Goal: Task Accomplishment & Management: Manage account settings

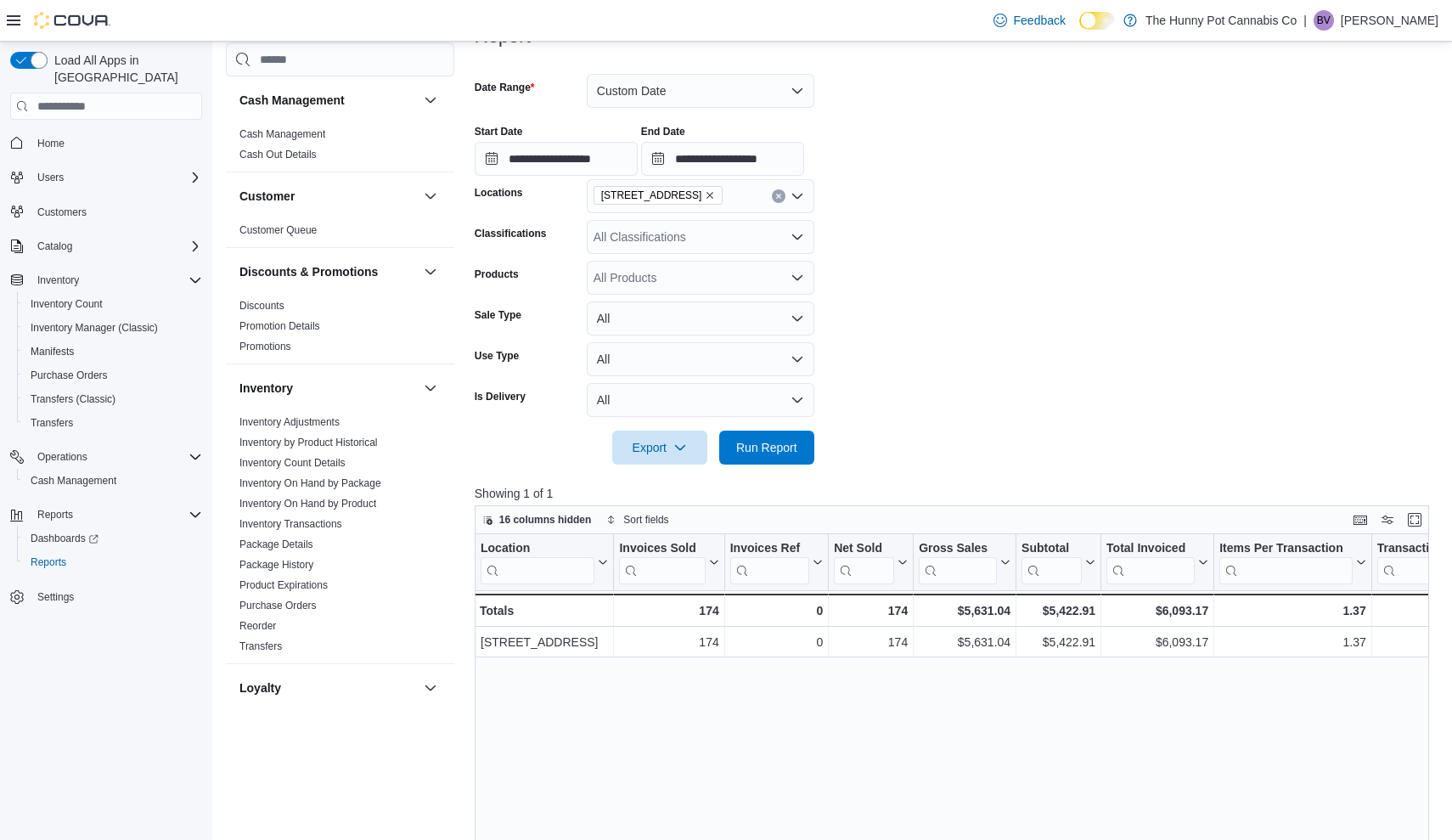
scroll to position [695, 0]
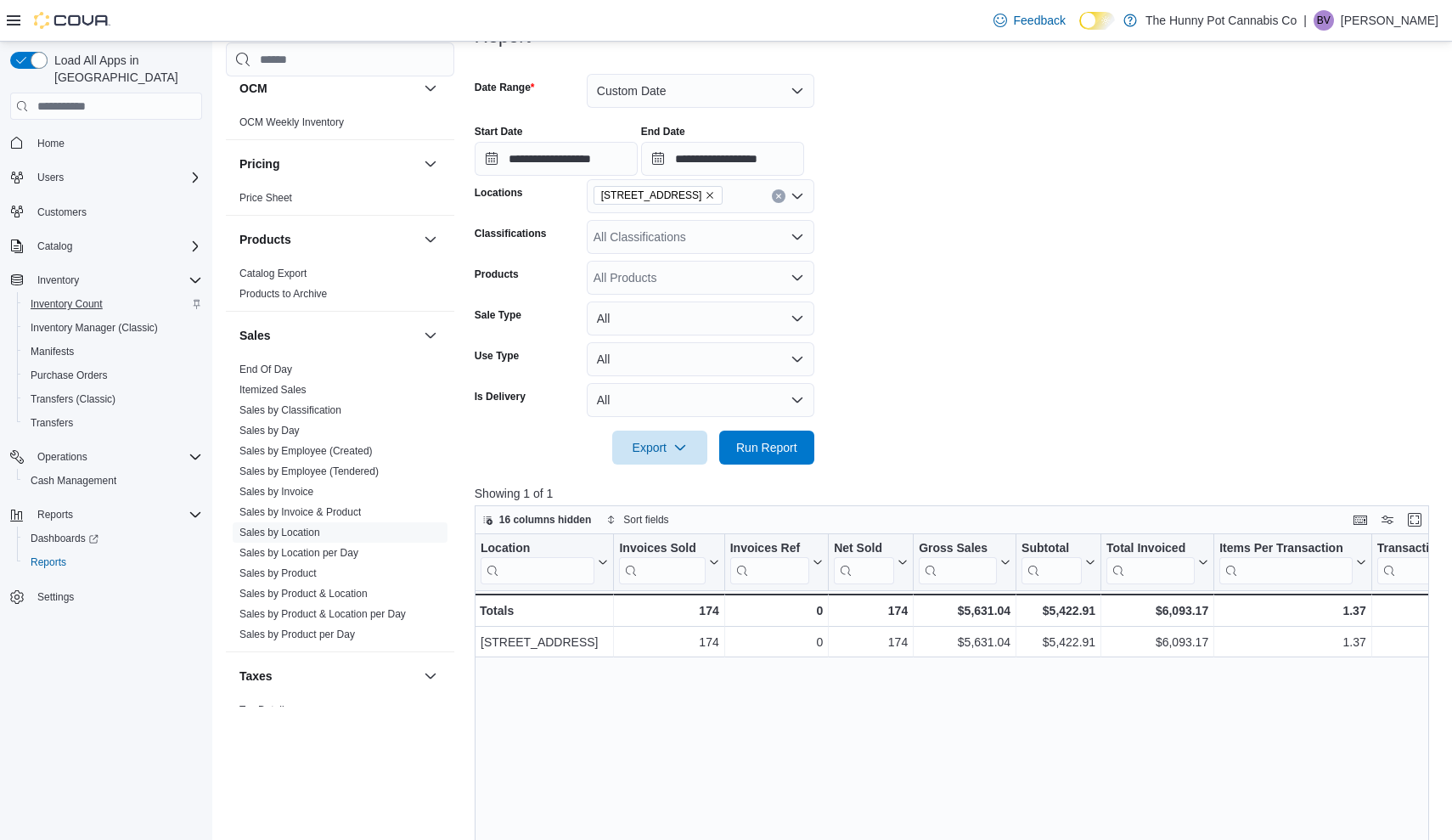
click at [109, 294] on link "Inventory Count" at bounding box center [66, 304] width 86 height 21
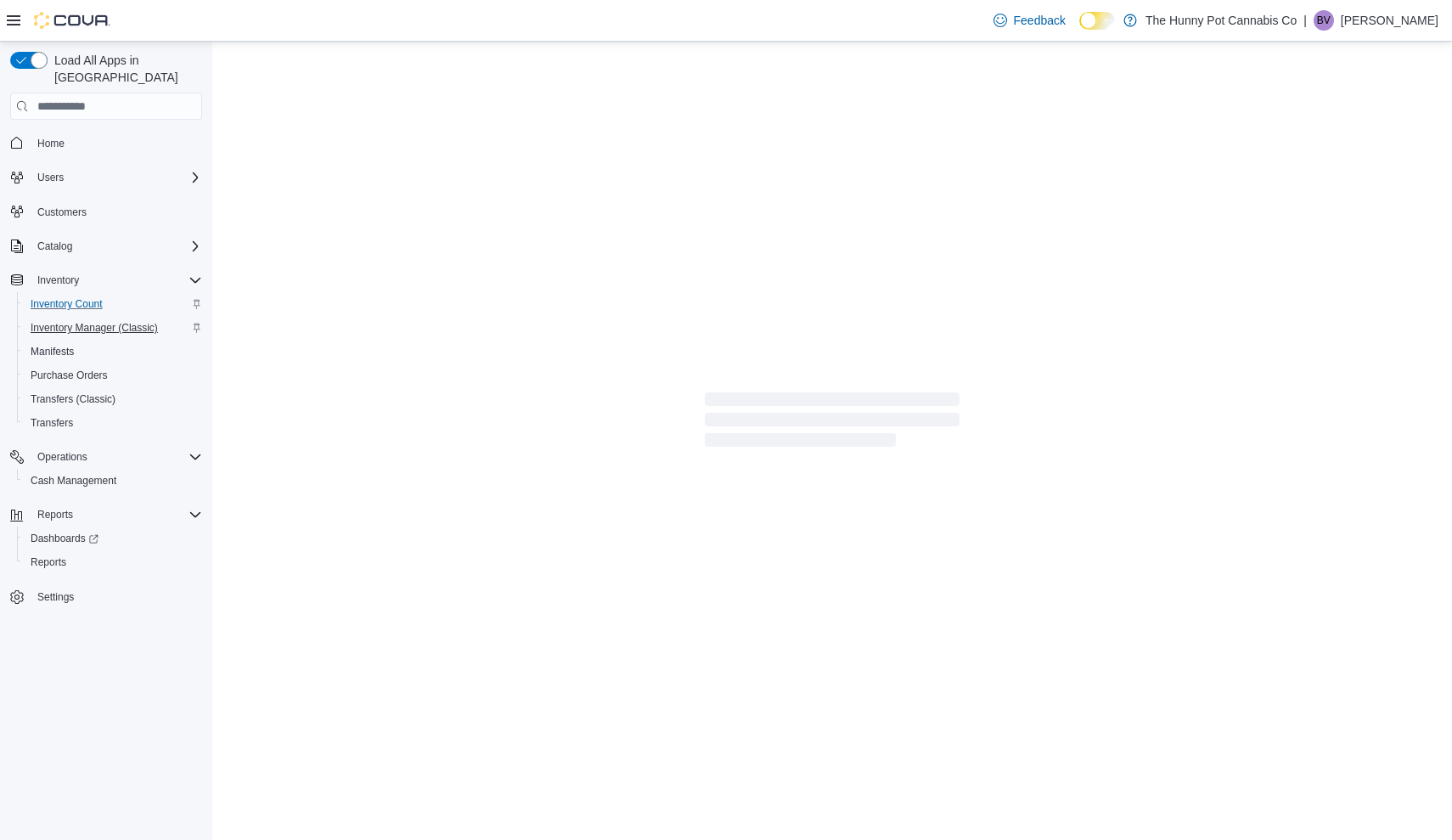
click at [104, 321] on span "Inventory Manager (Classic)" at bounding box center [94, 328] width 127 height 14
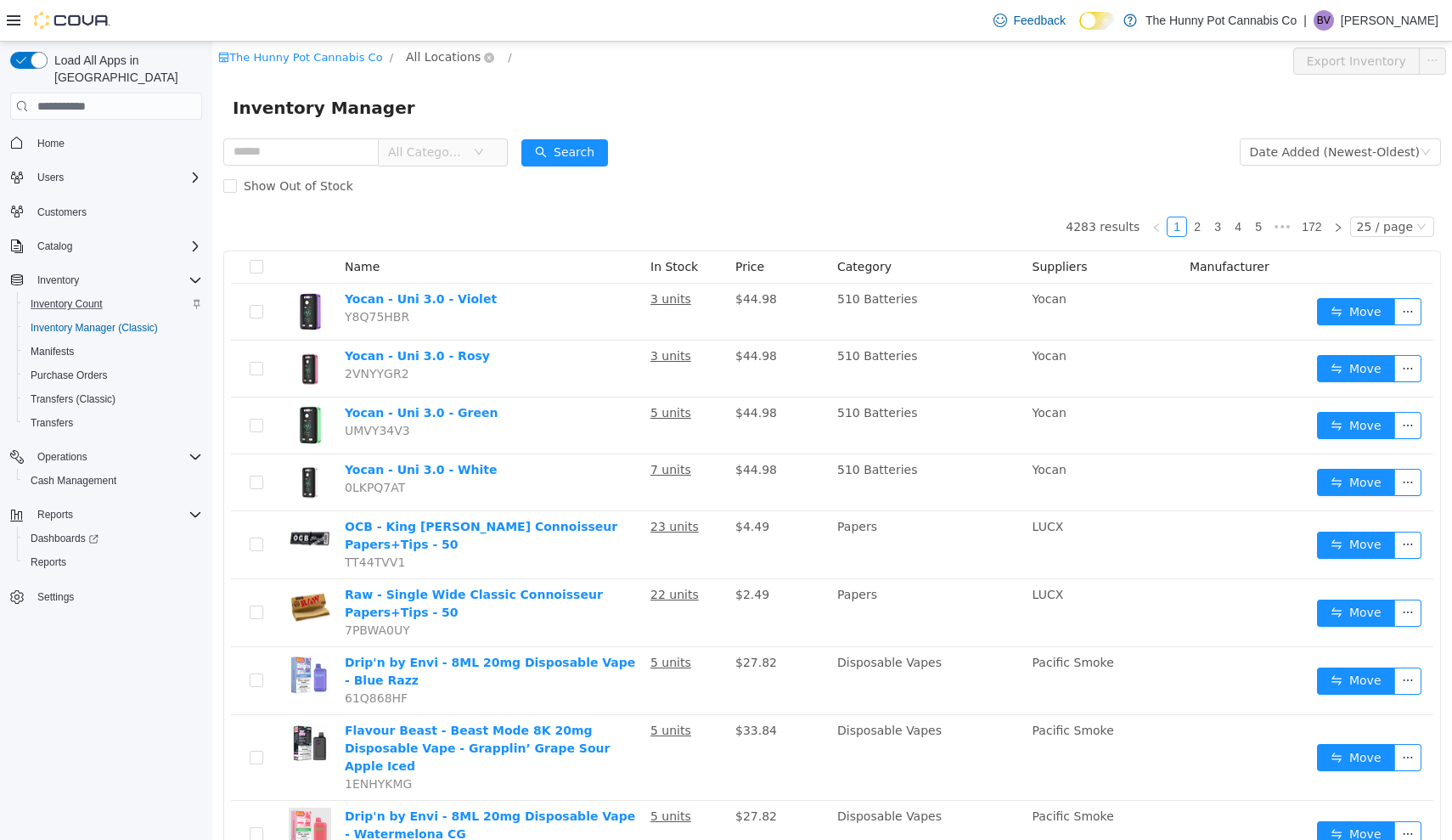
click at [462, 64] on span "All Locations" at bounding box center [443, 56] width 75 height 19
type input "****"
click at [470, 146] on span "[STREET_ADDRESS]" at bounding box center [496, 149] width 118 height 14
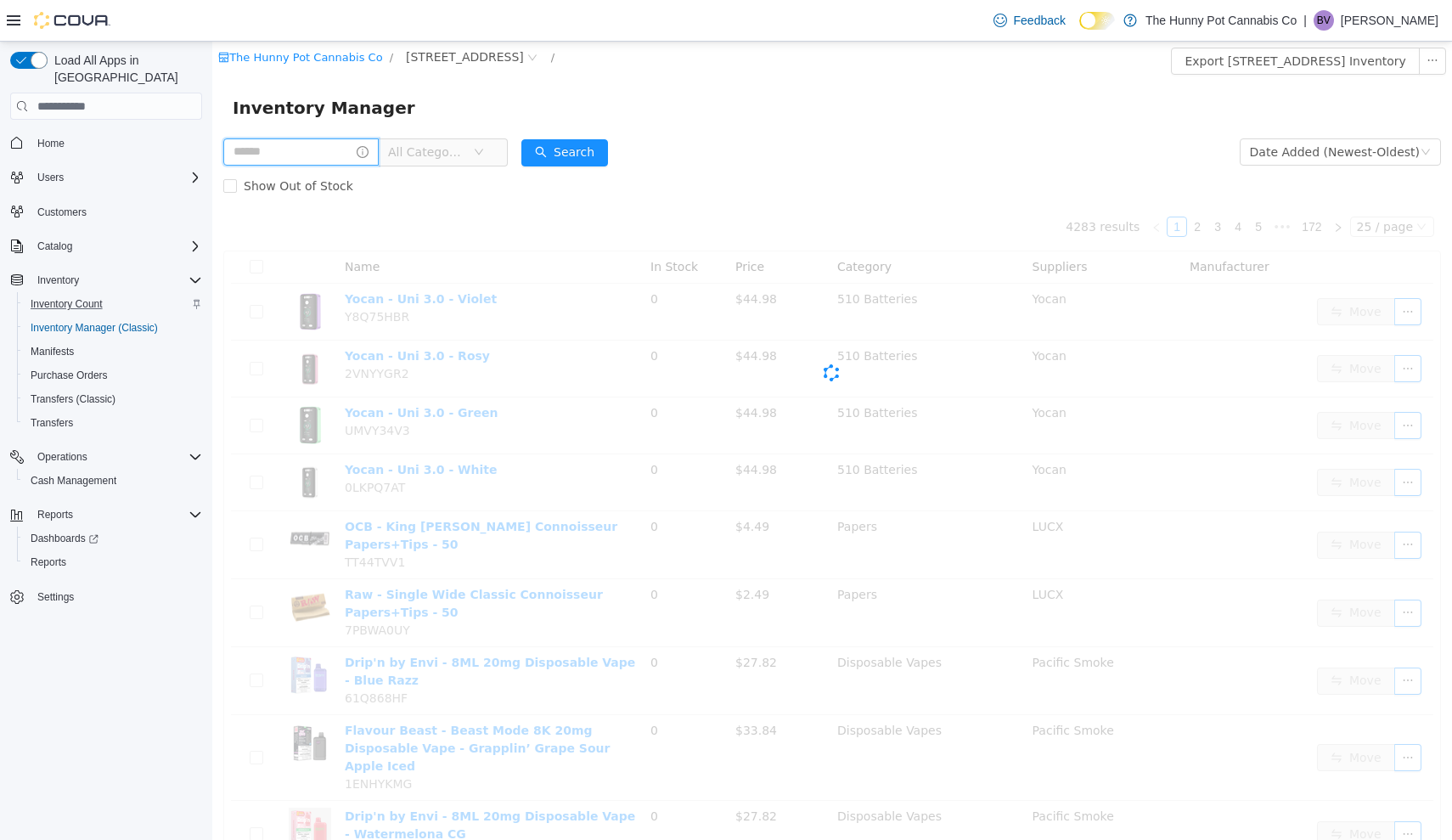
click at [350, 150] on input "text" at bounding box center [300, 152] width 155 height 28
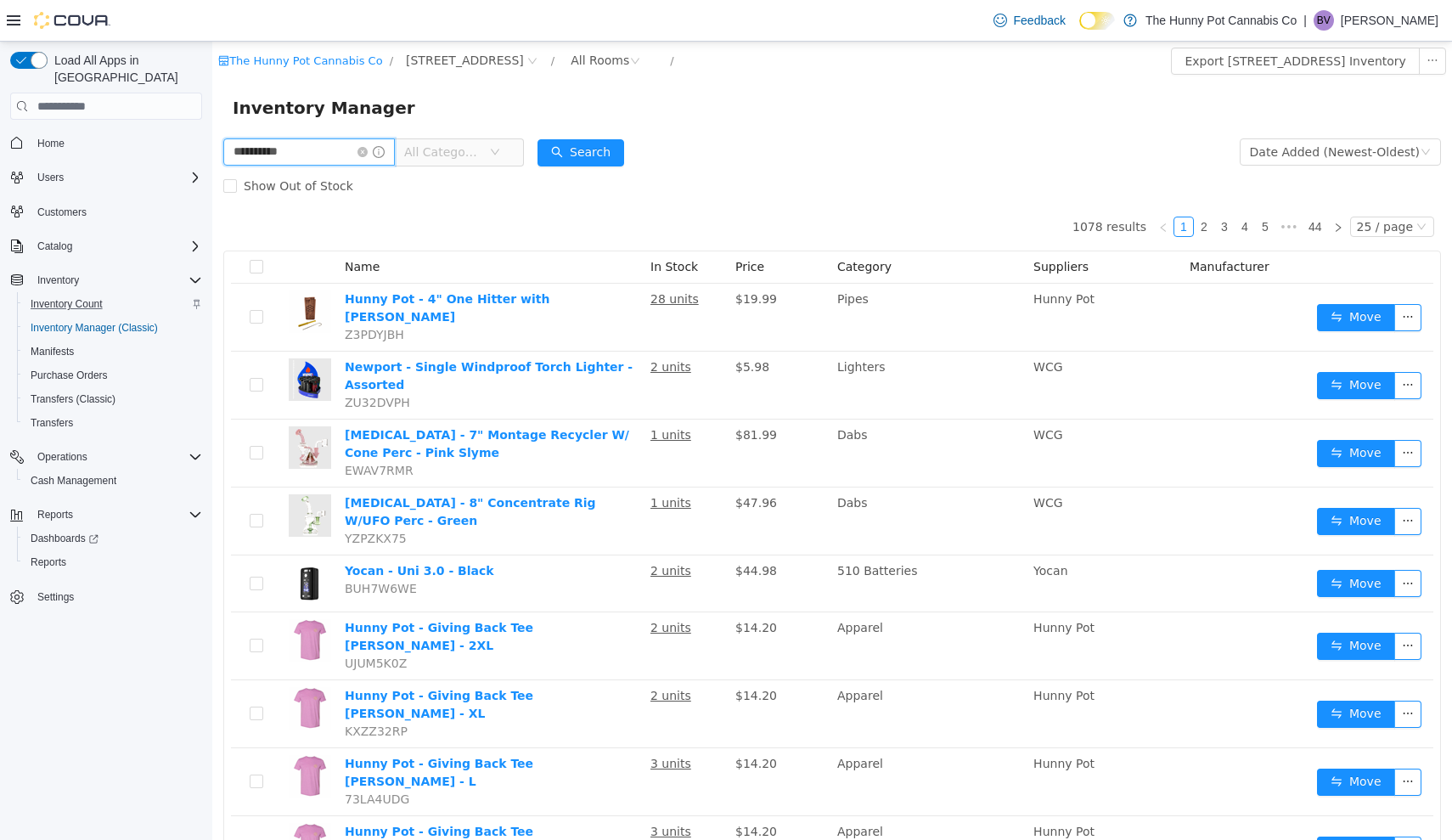
type input "**********"
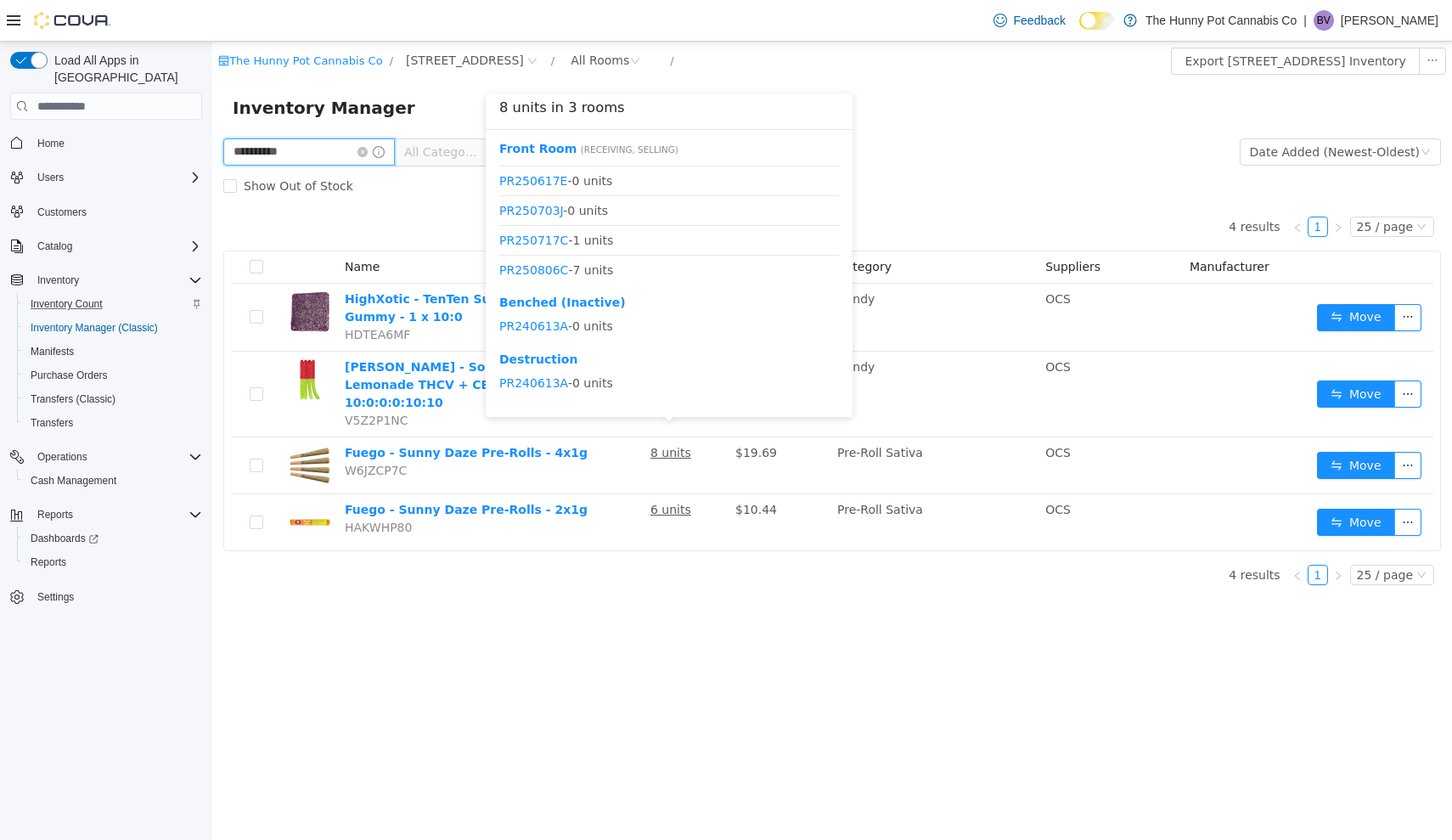
scroll to position [496, 0]
click at [556, 267] on link "PR250806C" at bounding box center [534, 270] width 69 height 14
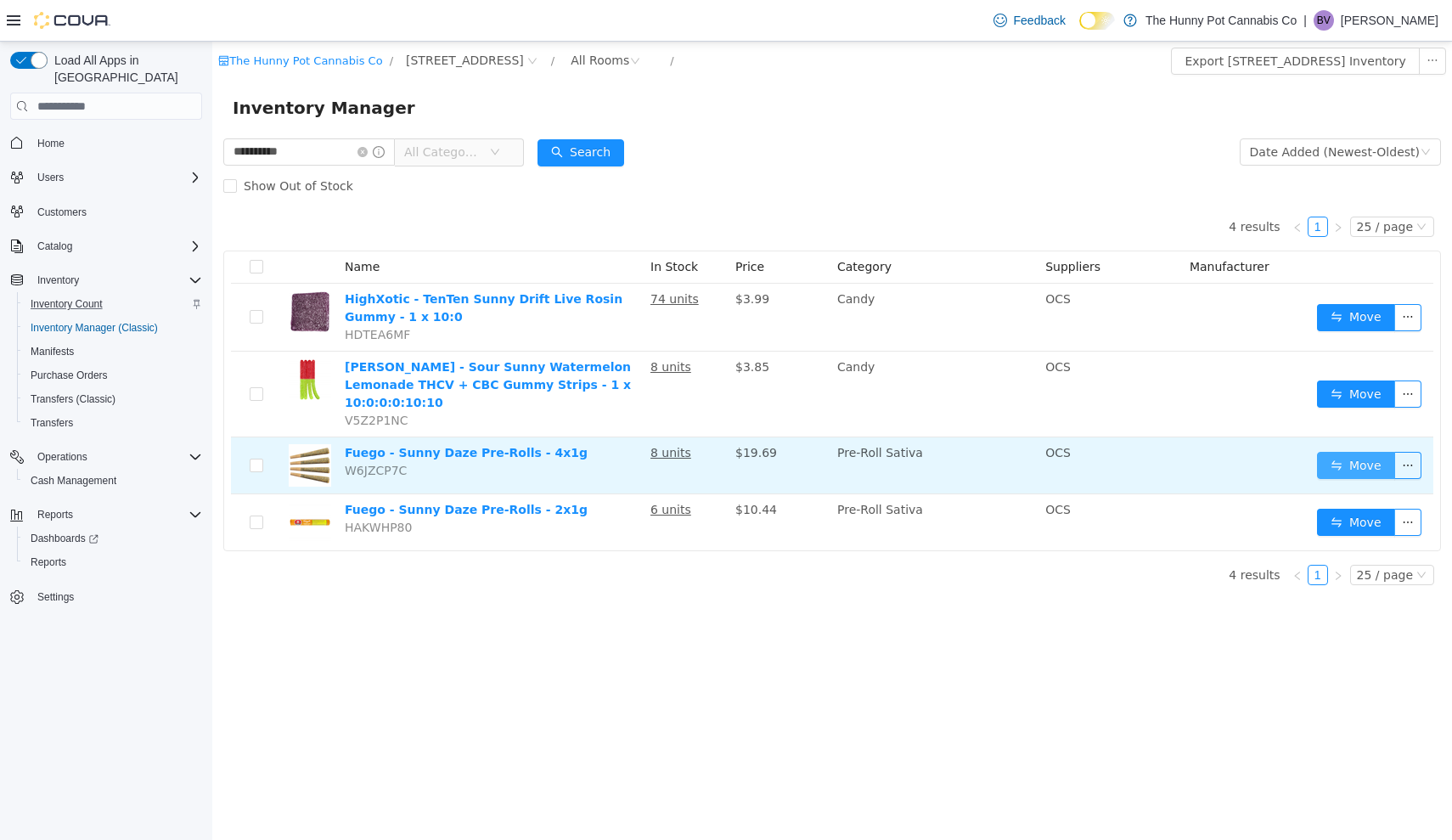
click at [1371, 452] on button "Move" at bounding box center [1355, 466] width 78 height 28
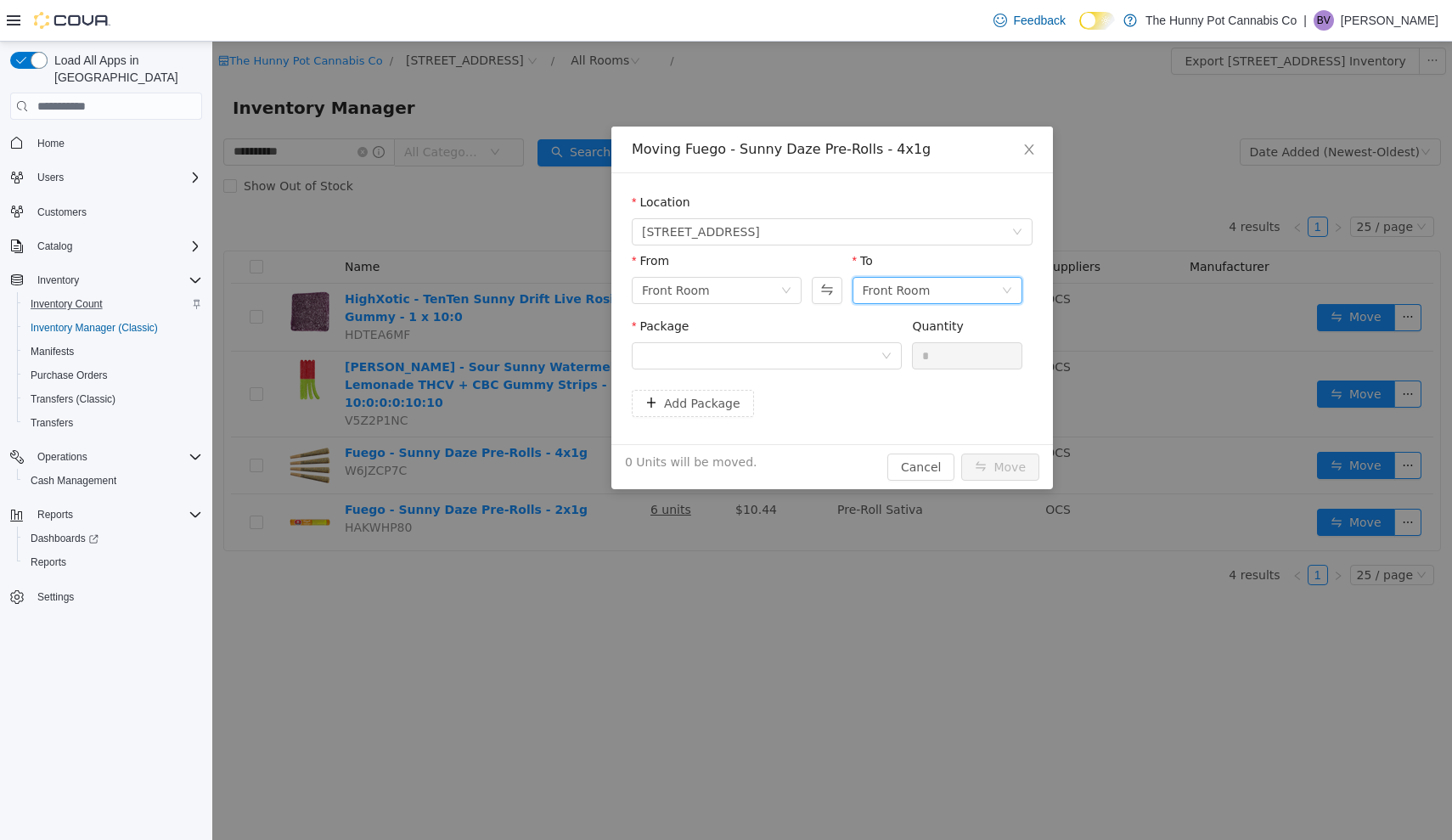
click at [1011, 289] on icon "icon: down" at bounding box center [1007, 290] width 10 height 10
click at [942, 403] on li "Benched (Inactive)" at bounding box center [937, 406] width 170 height 28
click at [886, 359] on icon "icon: down" at bounding box center [886, 355] width 10 height 10
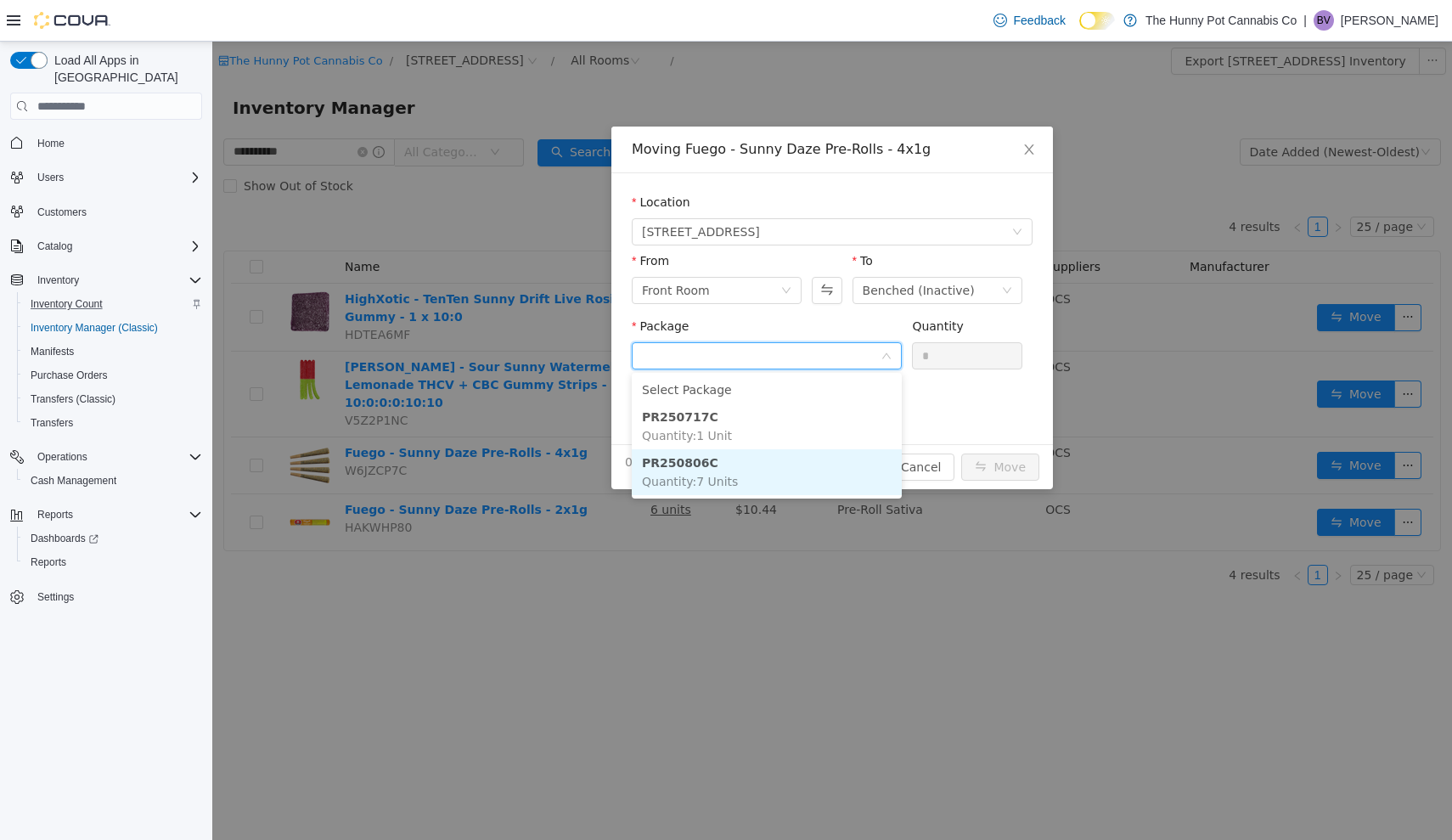
click at [822, 476] on li "PR250806C Quantity : 7 Units" at bounding box center [766, 472] width 269 height 45
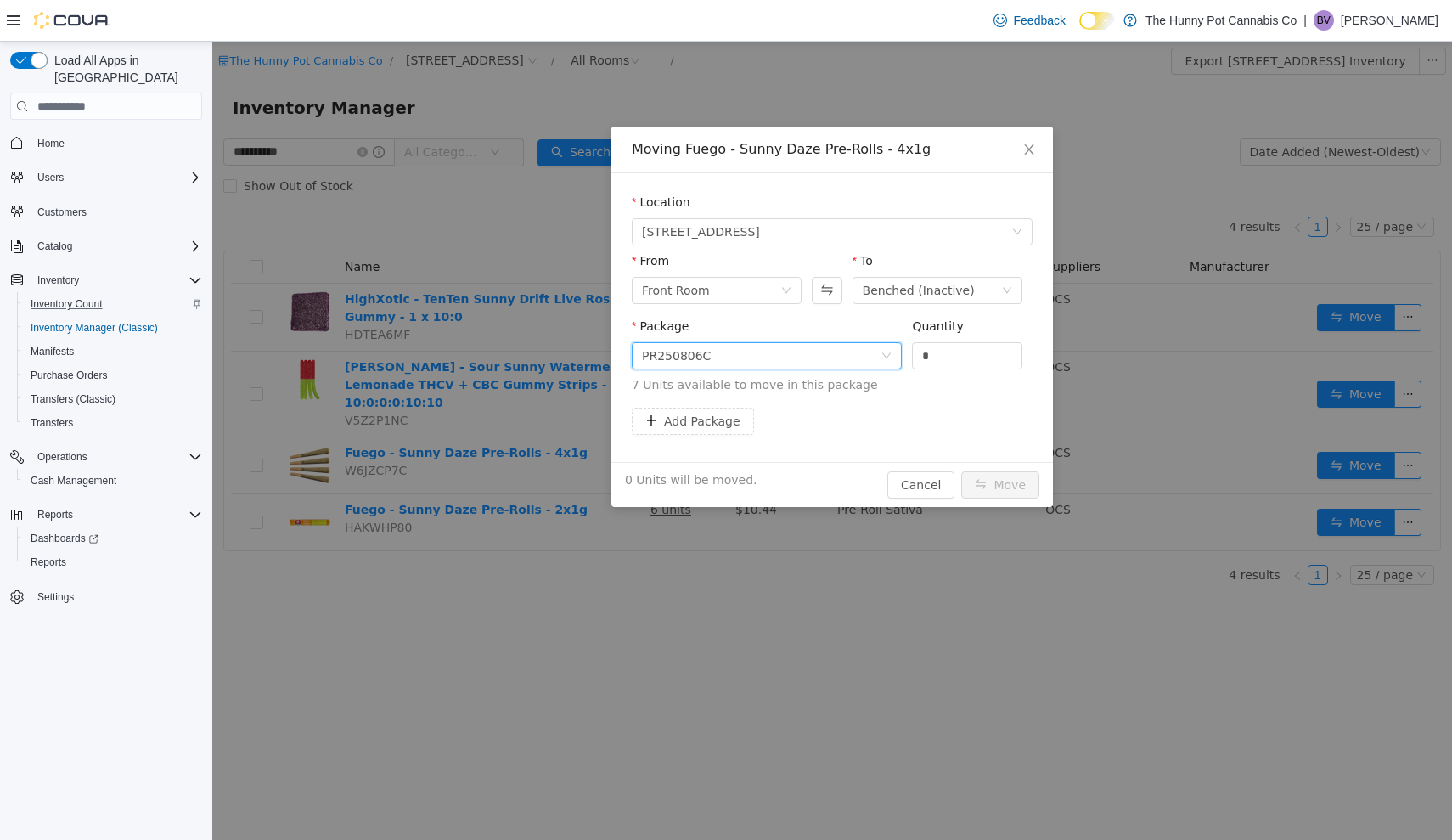
click at [846, 352] on div "PR250806C" at bounding box center [761, 355] width 239 height 26
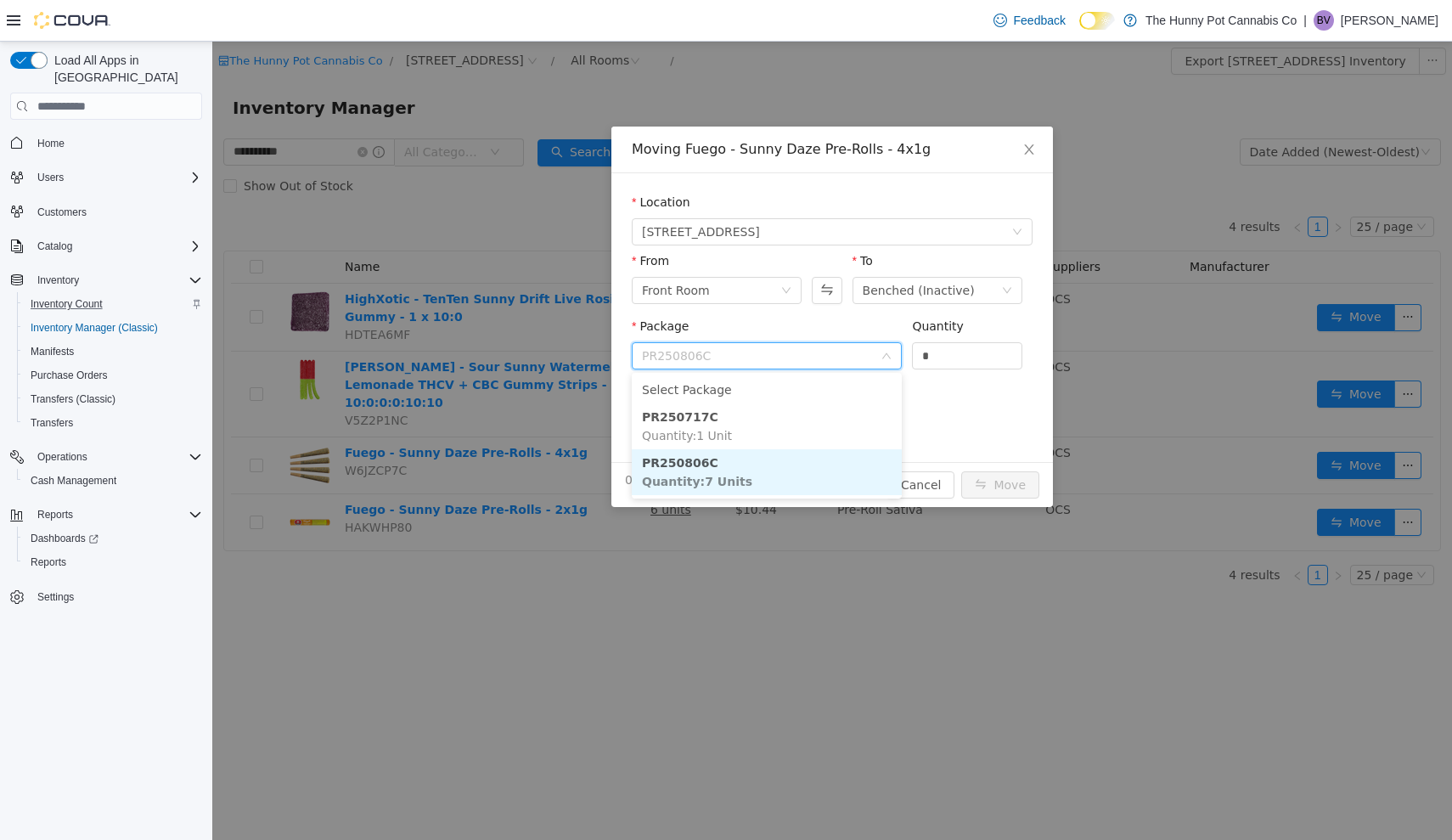
click at [794, 483] on li "PR250806C Quantity : 7 Units" at bounding box center [766, 472] width 269 height 45
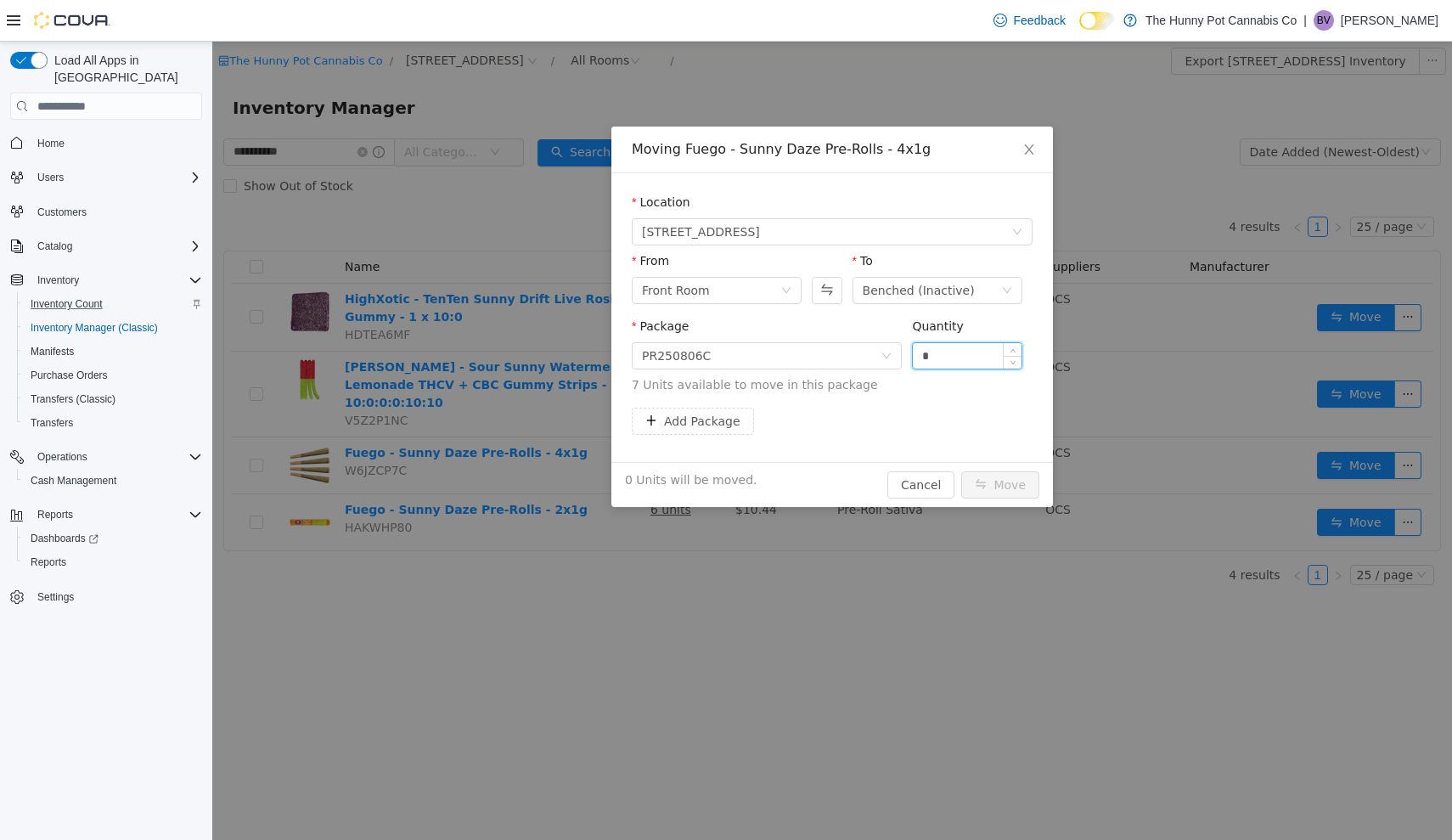
click at [956, 365] on input "*" at bounding box center [967, 355] width 109 height 26
type input "*"
click at [1007, 353] on span "Increase Value" at bounding box center [1013, 349] width 18 height 15
click at [992, 489] on button "Move" at bounding box center [1000, 485] width 78 height 28
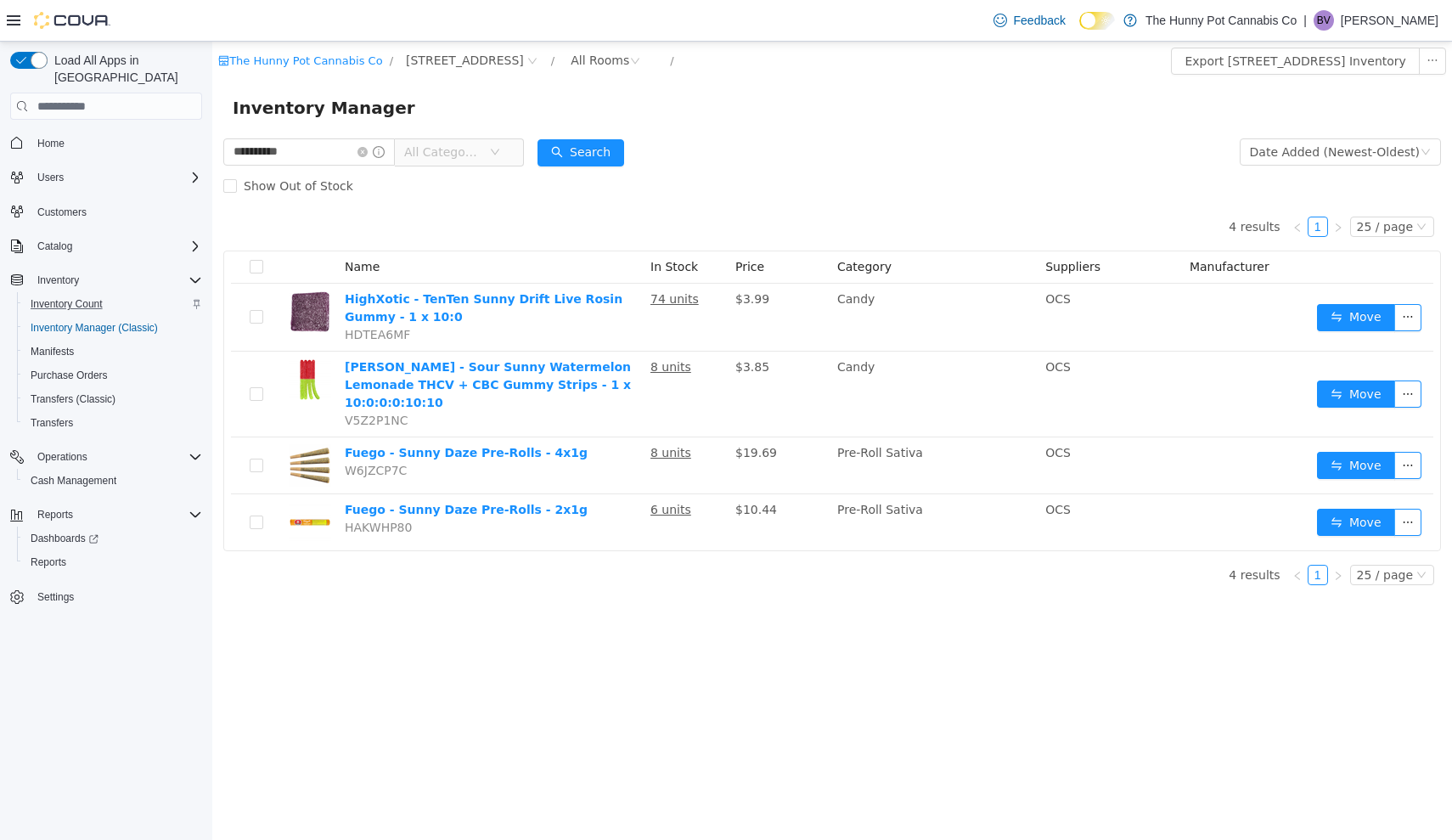
click at [118, 131] on span "Home" at bounding box center [116, 142] width 172 height 22
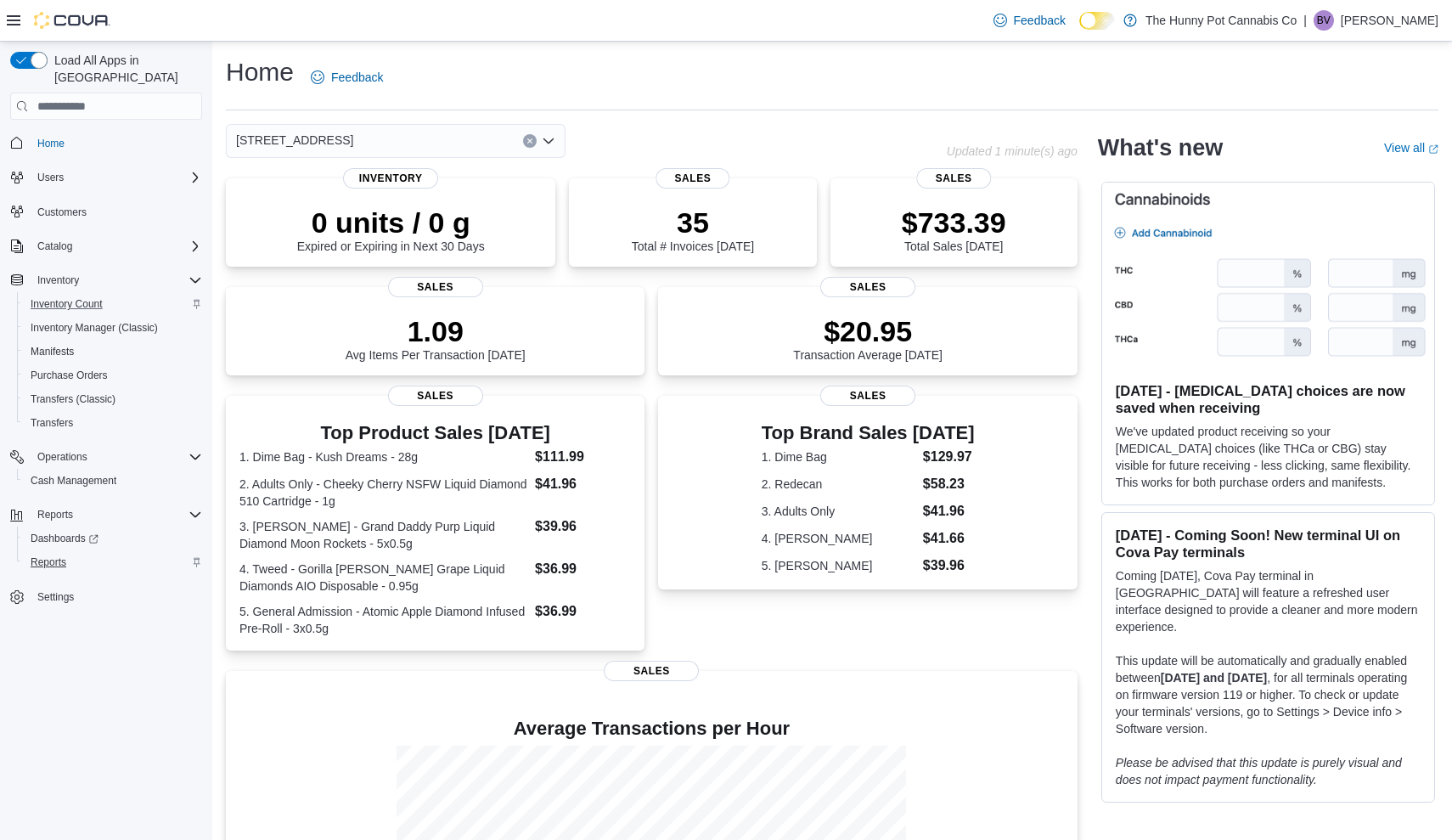
click at [45, 555] on span "Reports" at bounding box center [48, 562] width 36 height 14
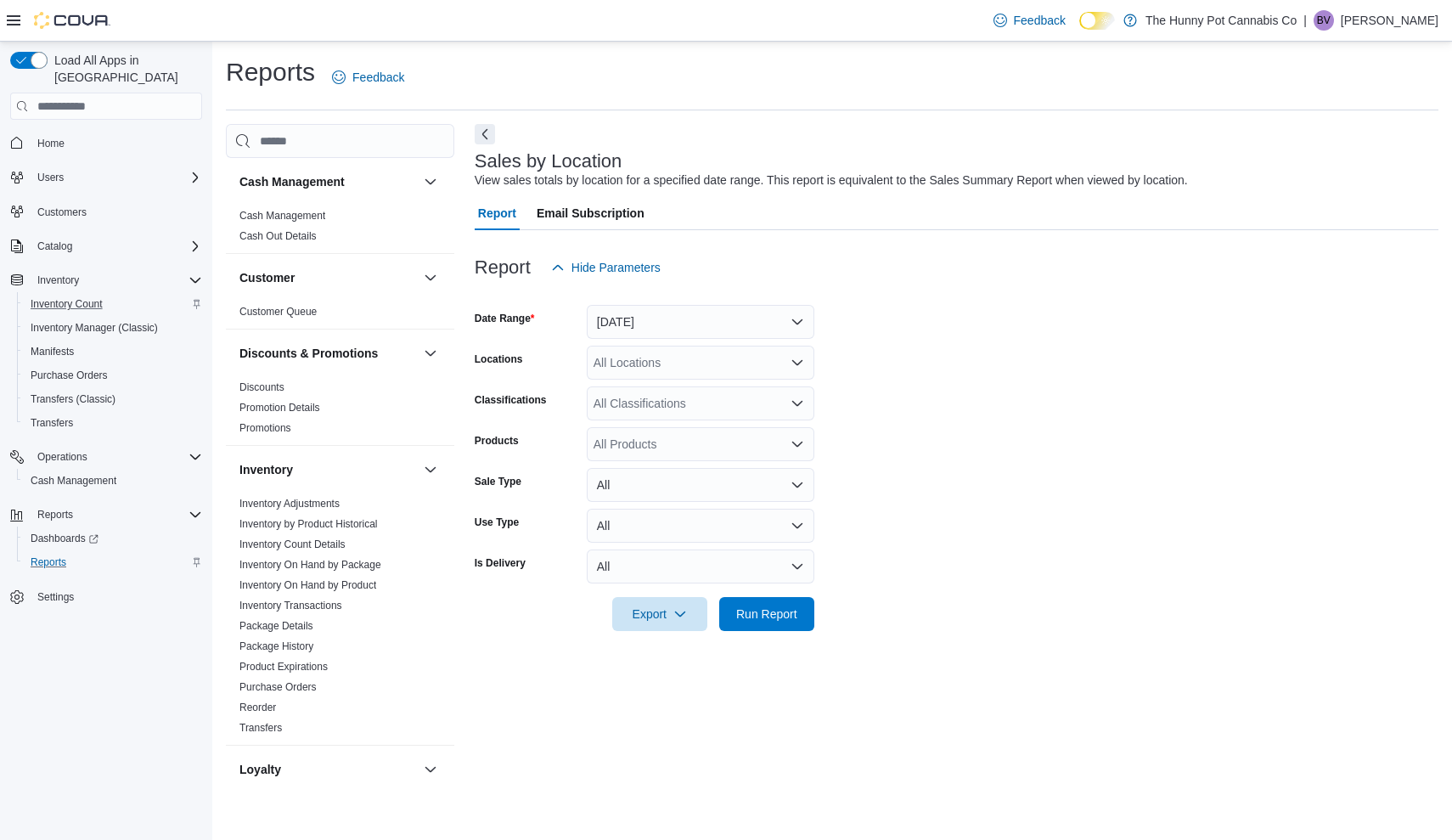
click at [622, 331] on button "[DATE]" at bounding box center [700, 322] width 227 height 34
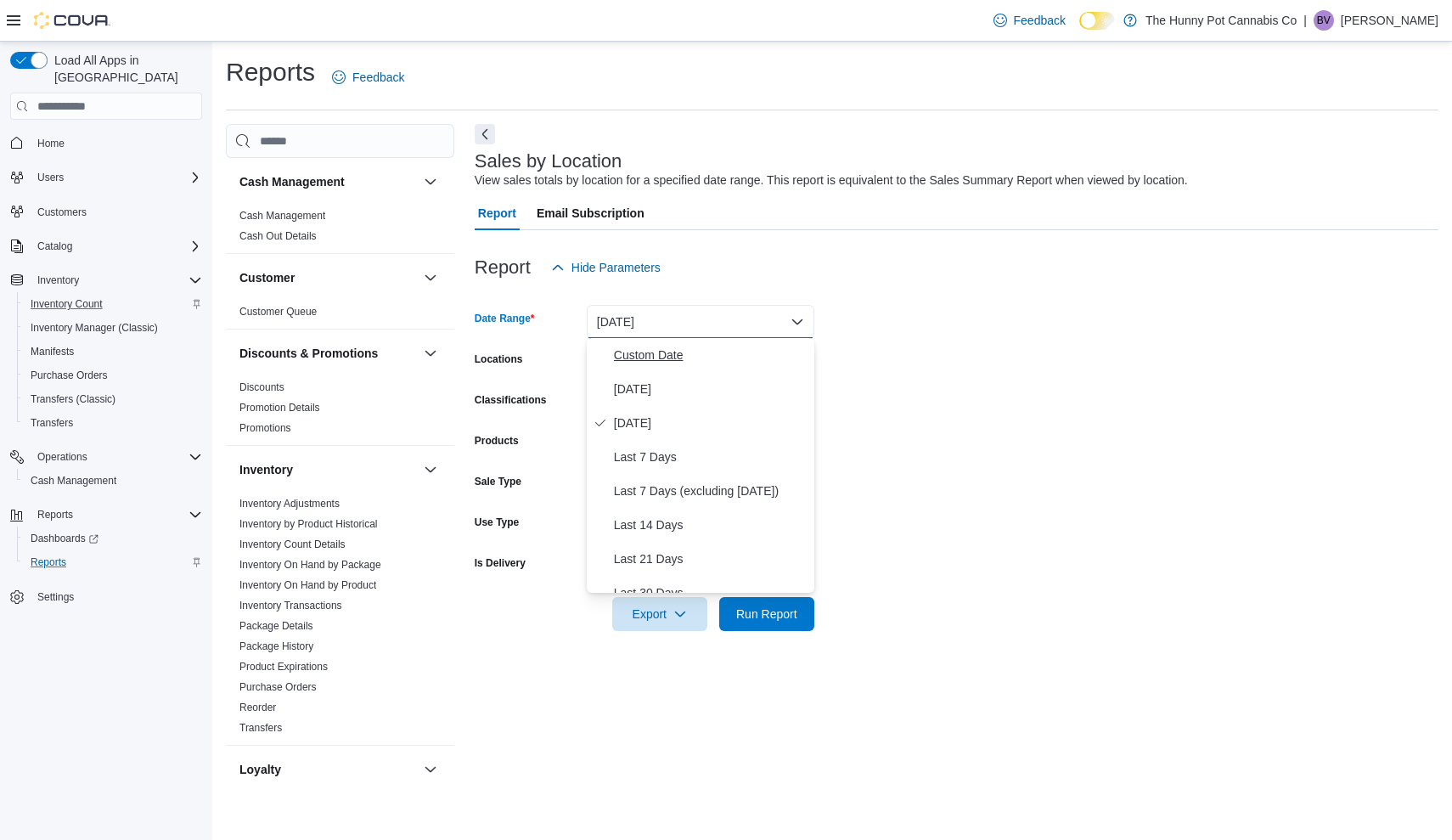
click at [618, 348] on span "Custom Date" at bounding box center [711, 354] width 193 height 21
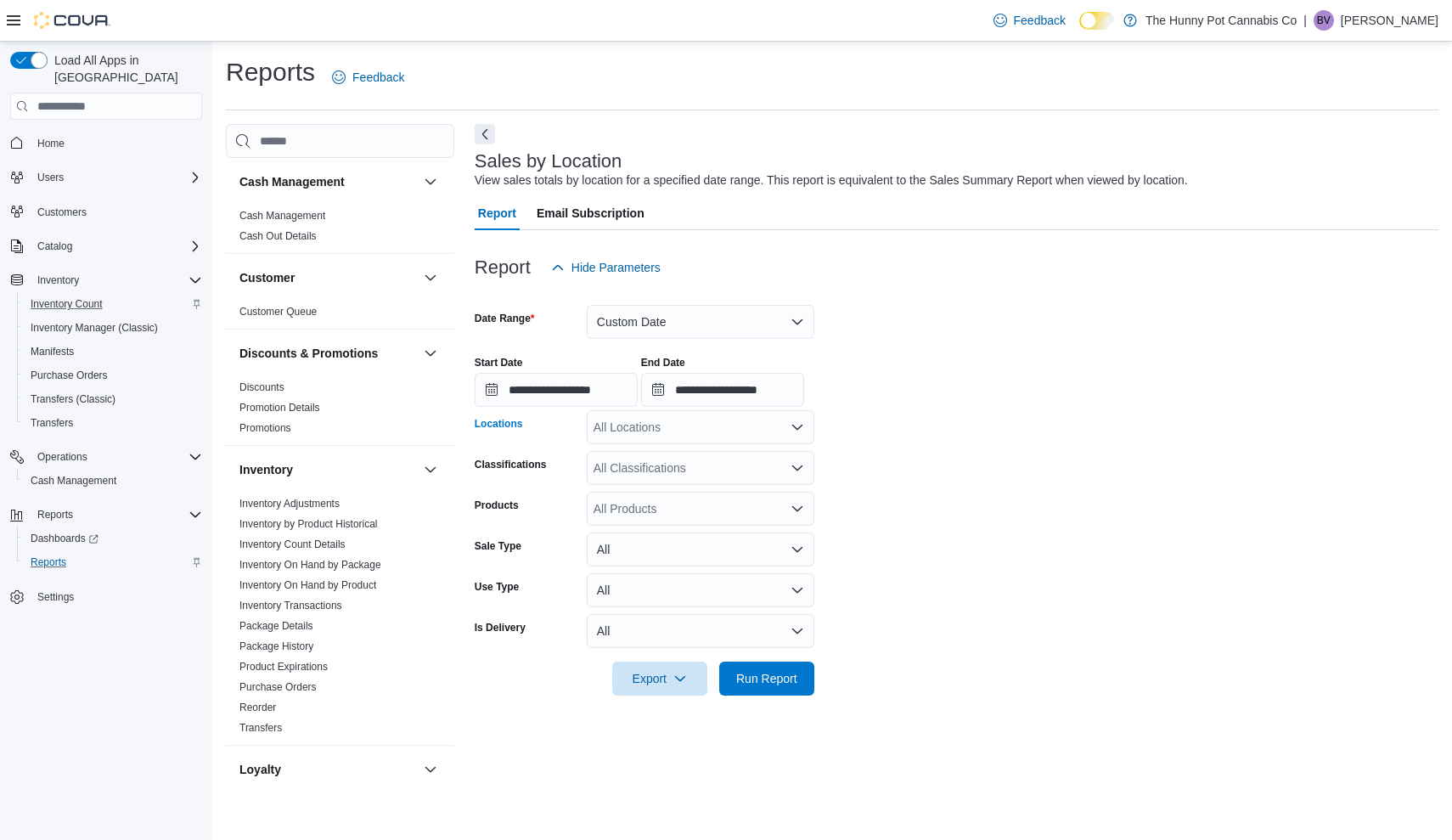
click at [610, 411] on div "All Locations" at bounding box center [700, 426] width 227 height 34
type input "****"
click at [622, 454] on span "Choose from the following options" at bounding box center [614, 454] width 18 height 17
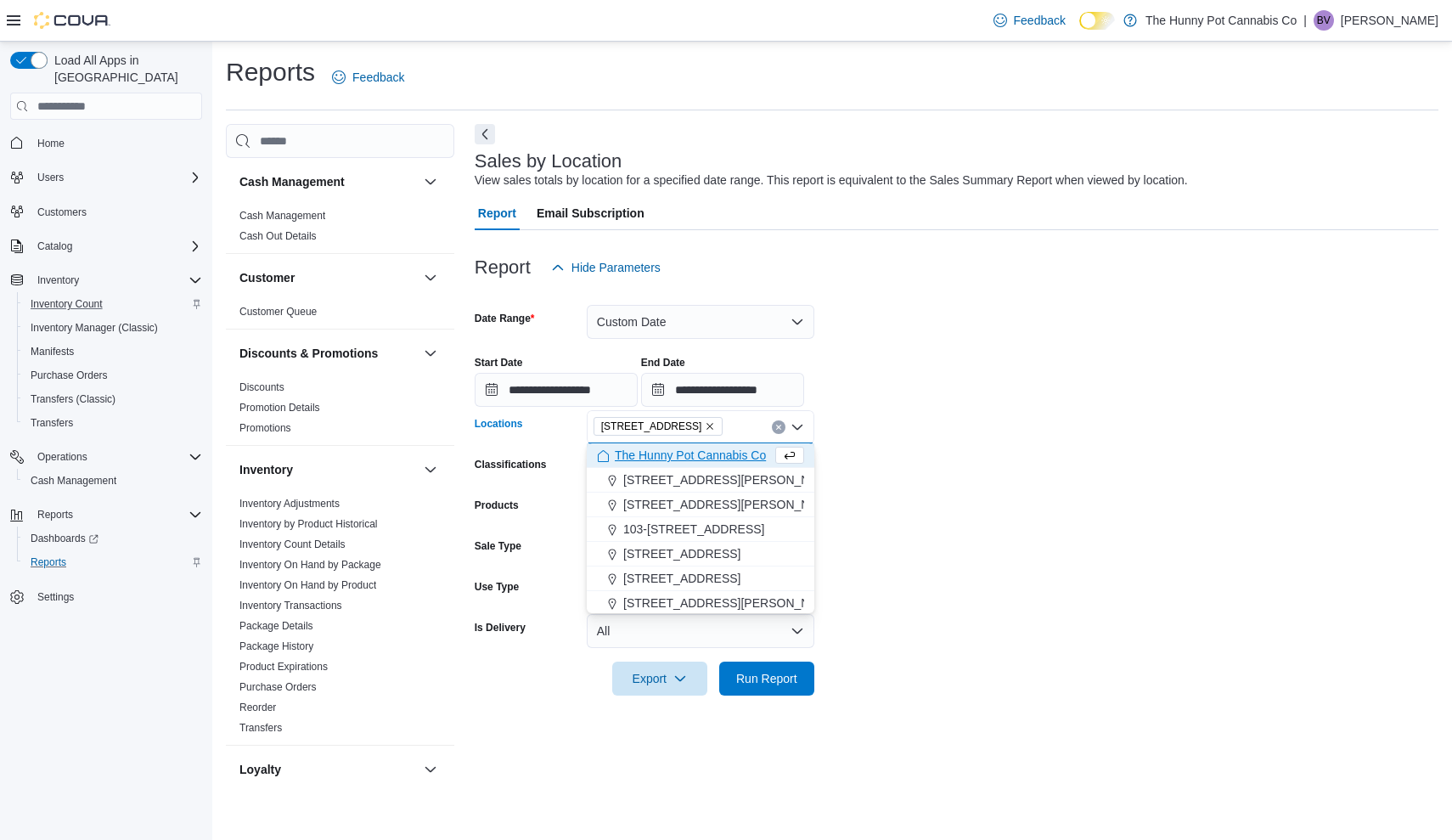
click at [1140, 439] on form "**********" at bounding box center [956, 490] width 963 height 411
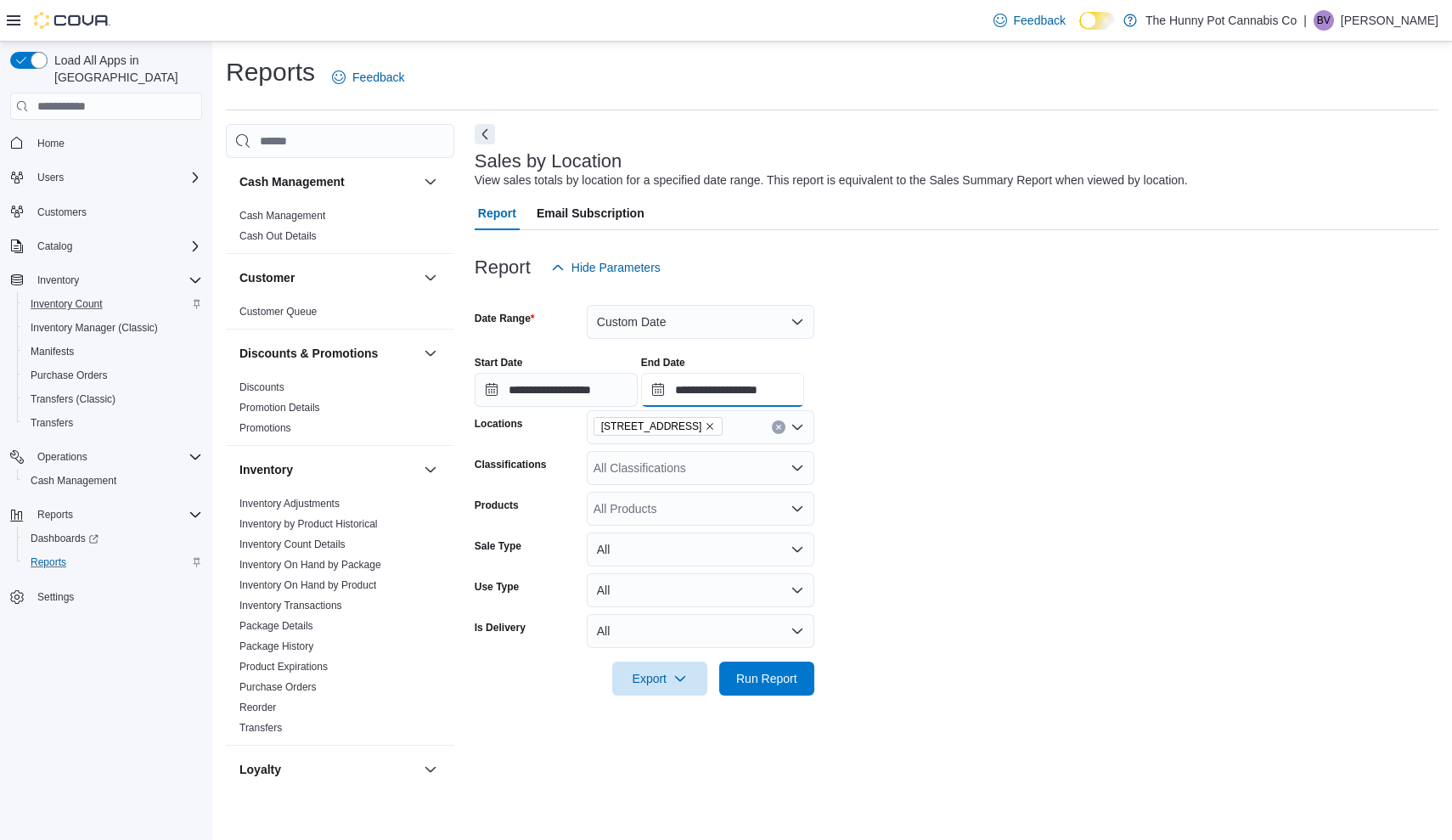
click at [803, 384] on input "**********" at bounding box center [722, 390] width 163 height 34
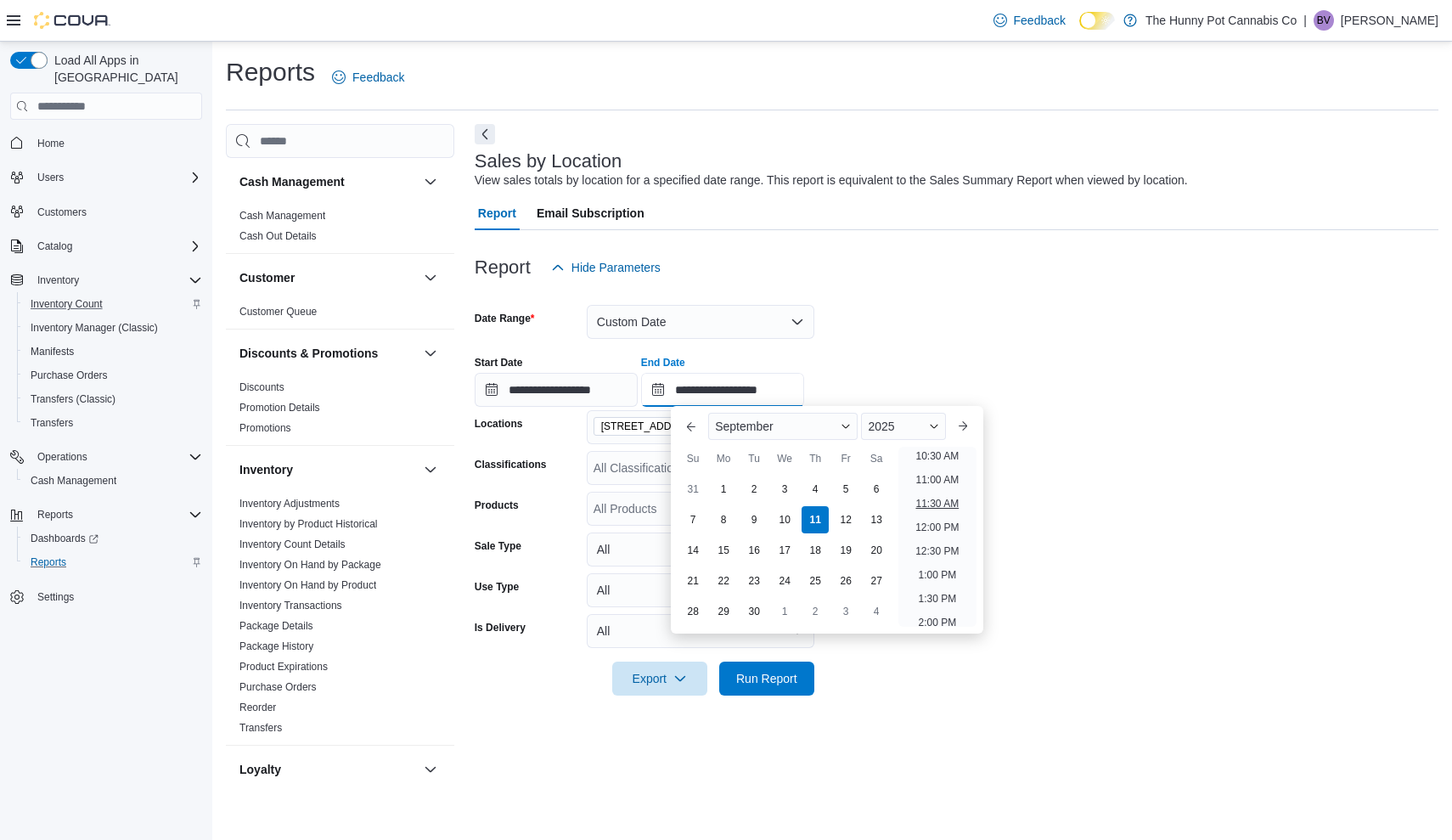
scroll to position [501, 0]
click at [936, 478] on li "11:00 AM" at bounding box center [937, 481] width 57 height 21
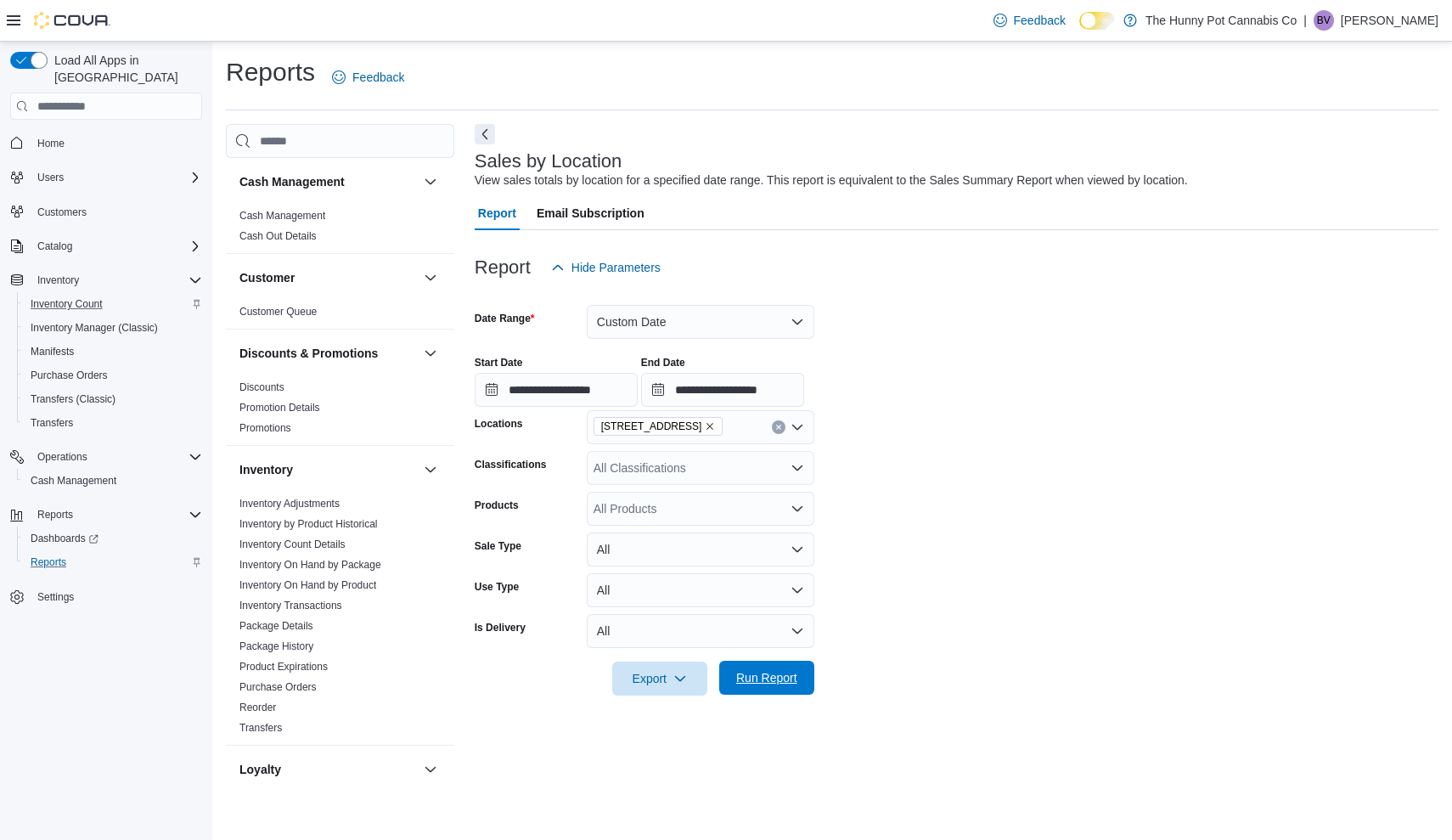
click at [787, 669] on span "Run Report" at bounding box center [767, 677] width 75 height 34
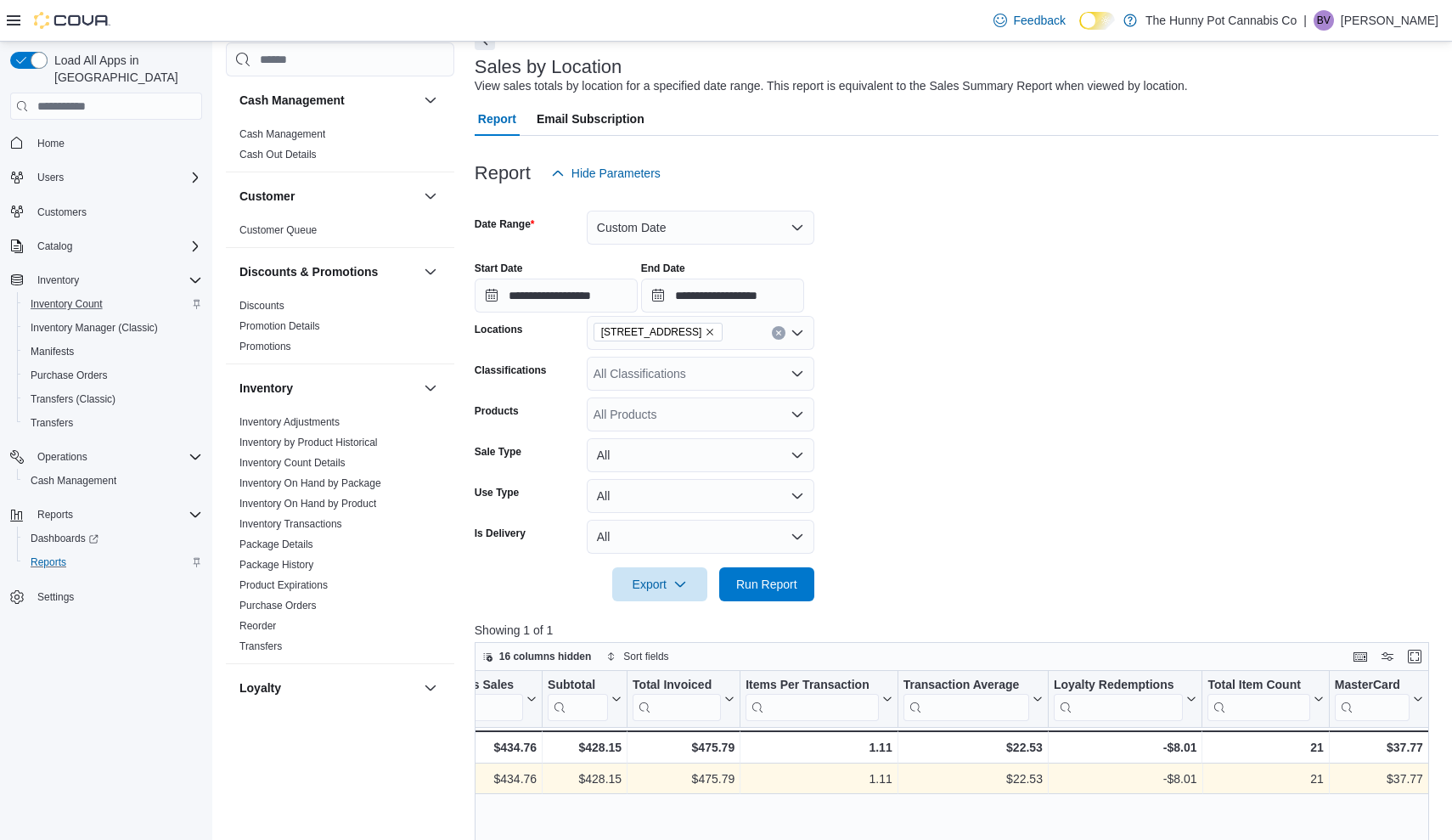
scroll to position [94, 0]
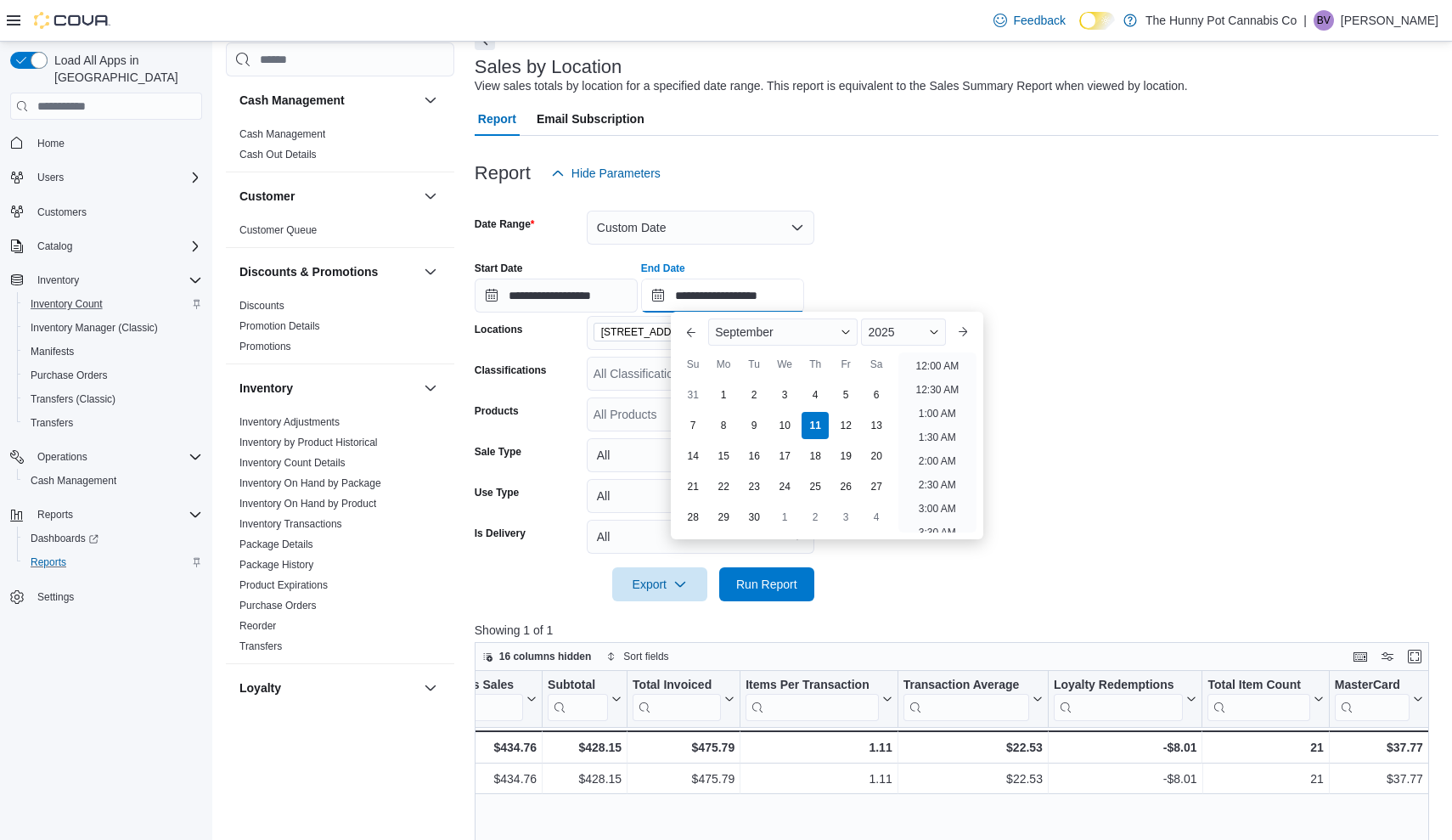
click at [803, 309] on input "**********" at bounding box center [722, 295] width 163 height 34
click at [919, 368] on li "12:00 PM" at bounding box center [937, 360] width 57 height 21
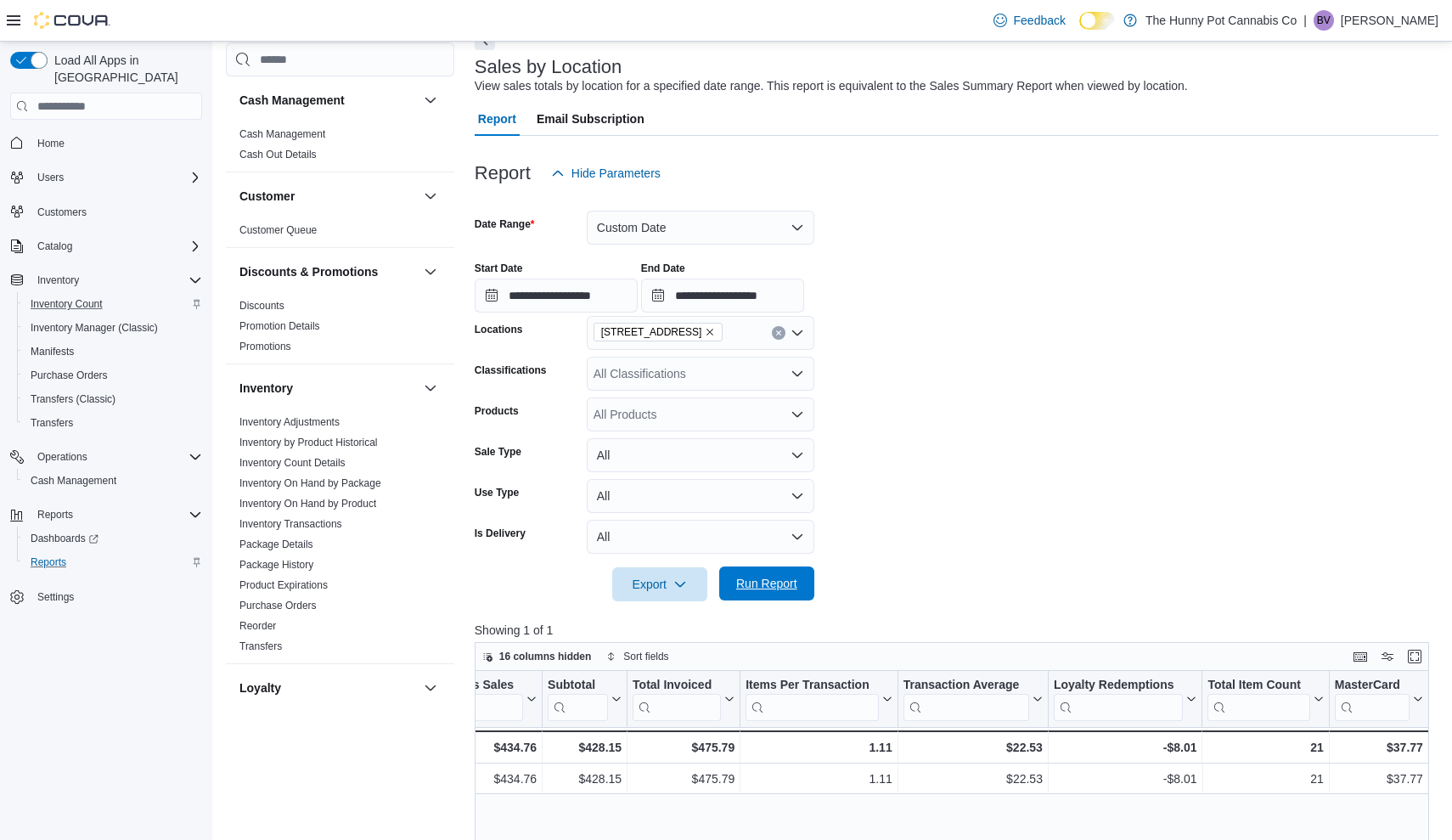
click at [778, 584] on span "Run Report" at bounding box center [767, 582] width 61 height 17
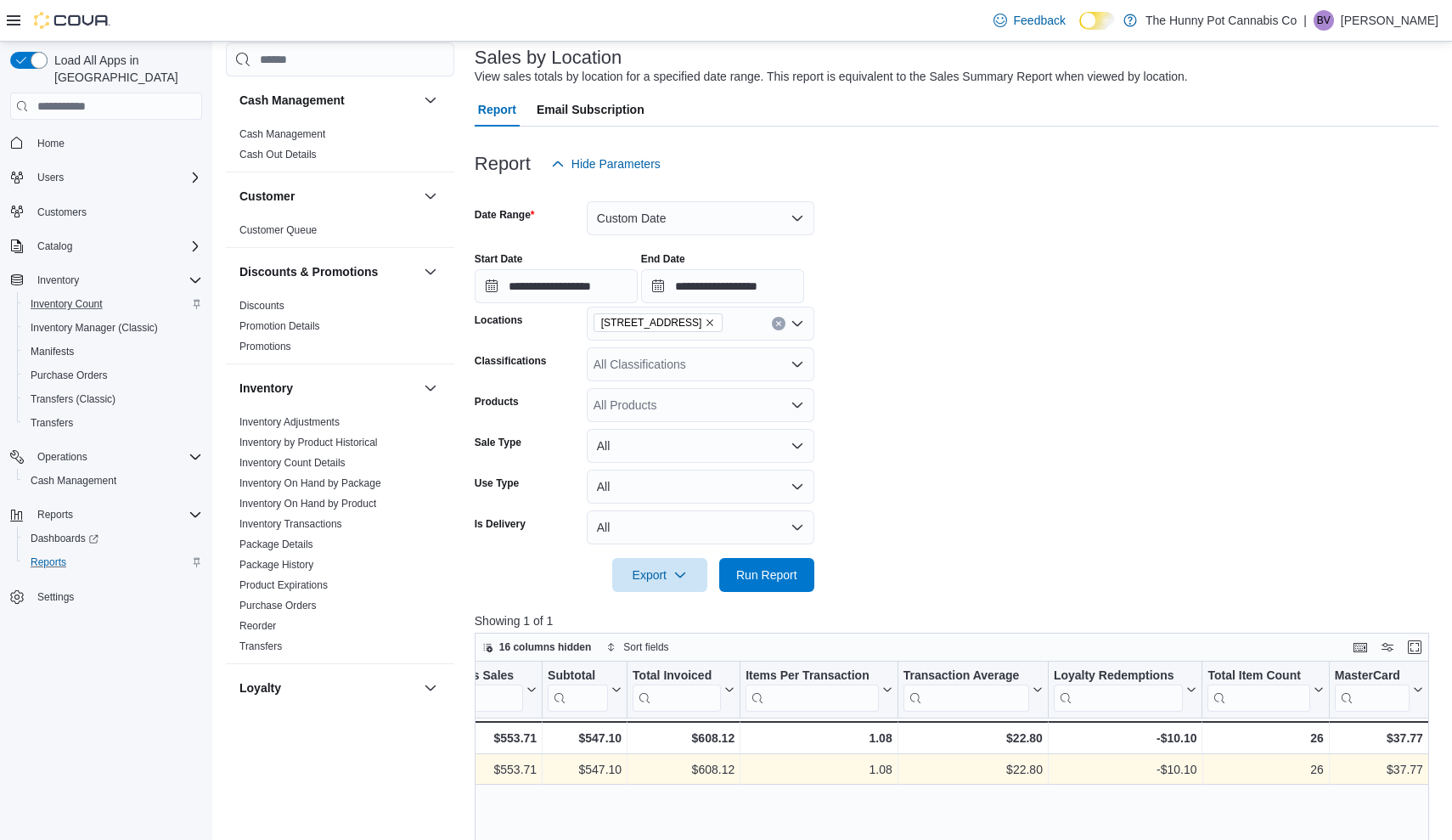
scroll to position [99, 0]
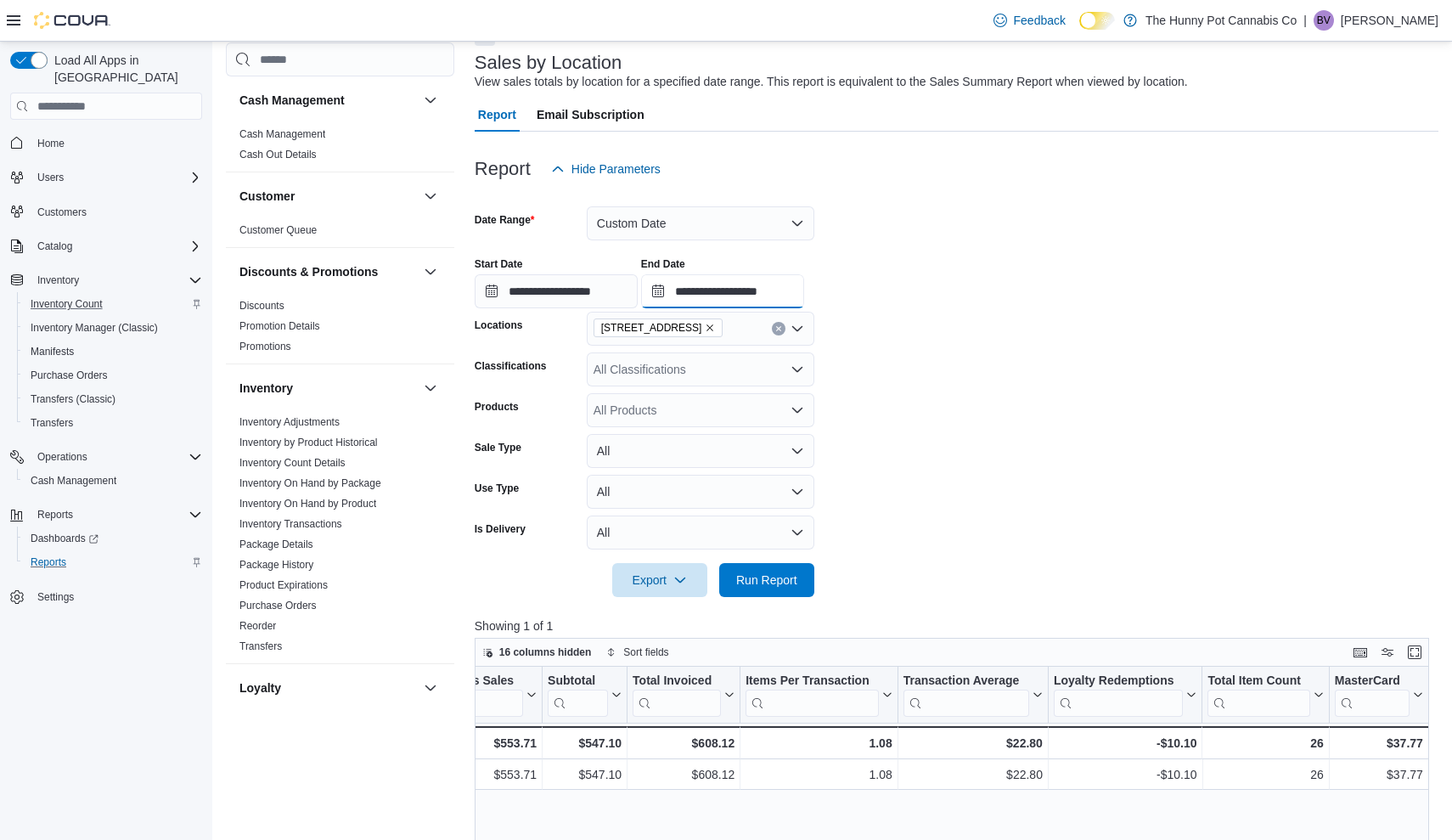
click at [803, 298] on input "**********" at bounding box center [722, 291] width 163 height 34
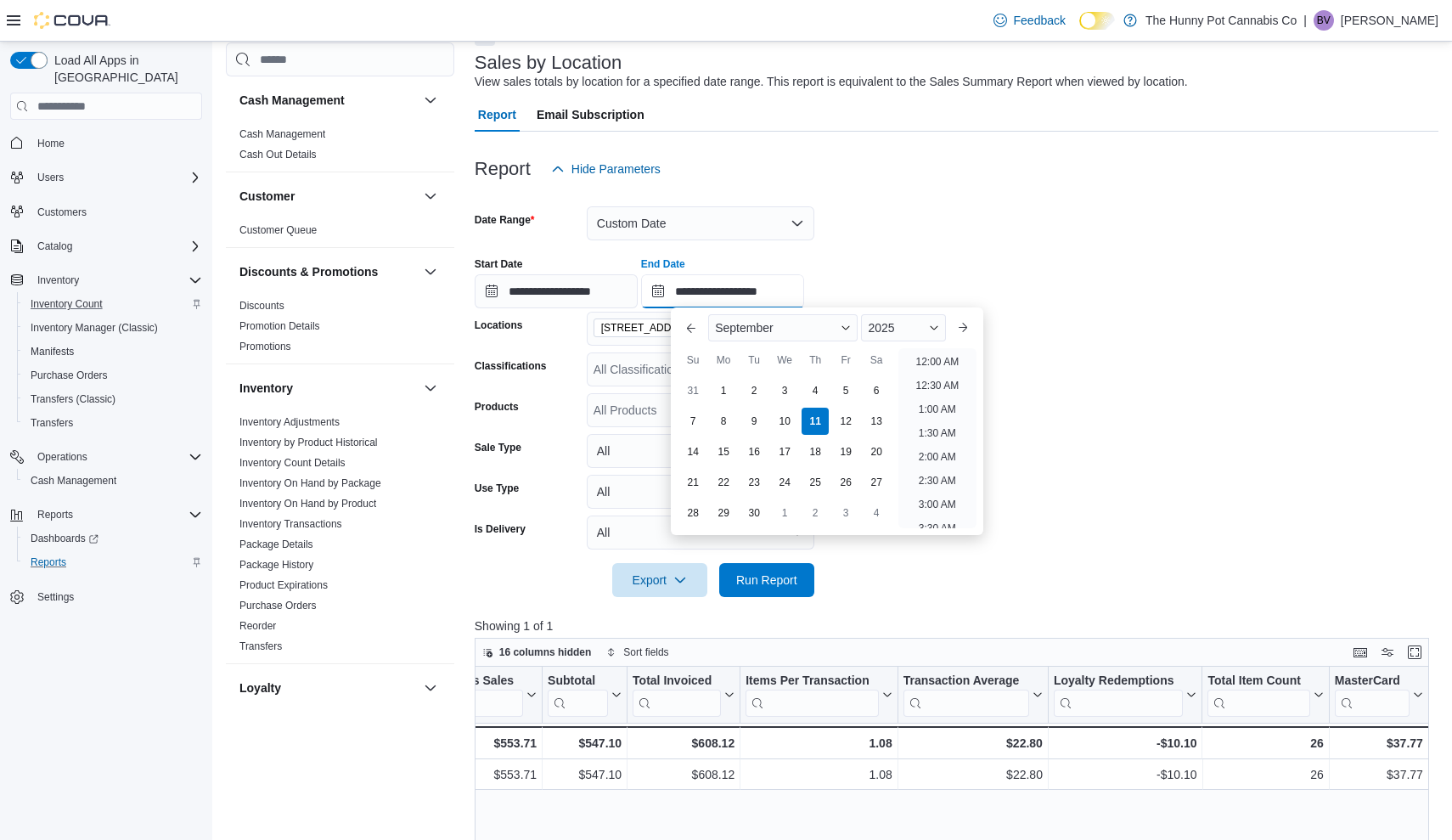
scroll to position [623, 0]
click at [923, 354] on li "1:00 PM" at bounding box center [937, 356] width 51 height 21
type input "**********"
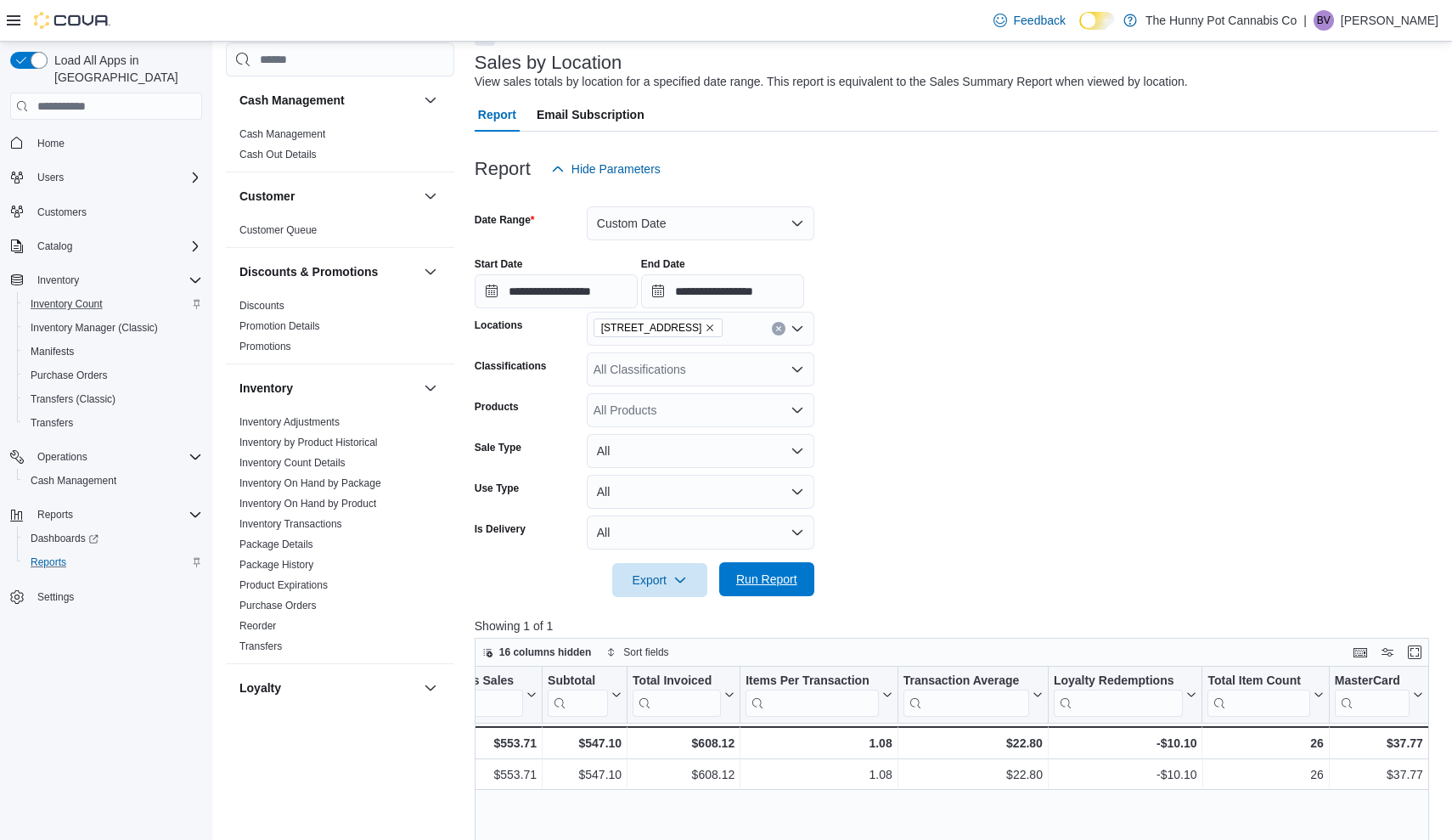
click at [775, 566] on span "Run Report" at bounding box center [767, 578] width 75 height 34
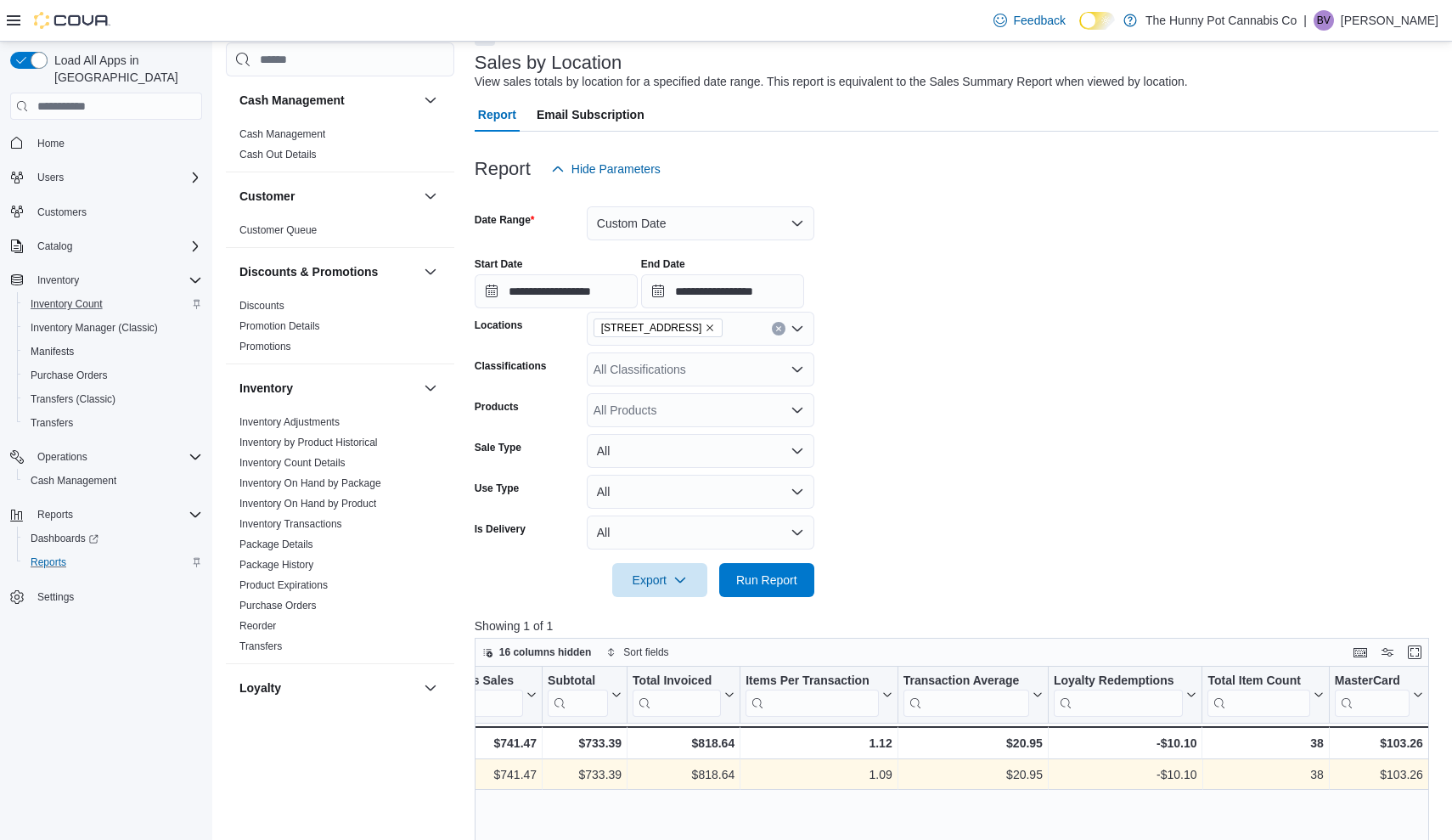
scroll to position [0, 474]
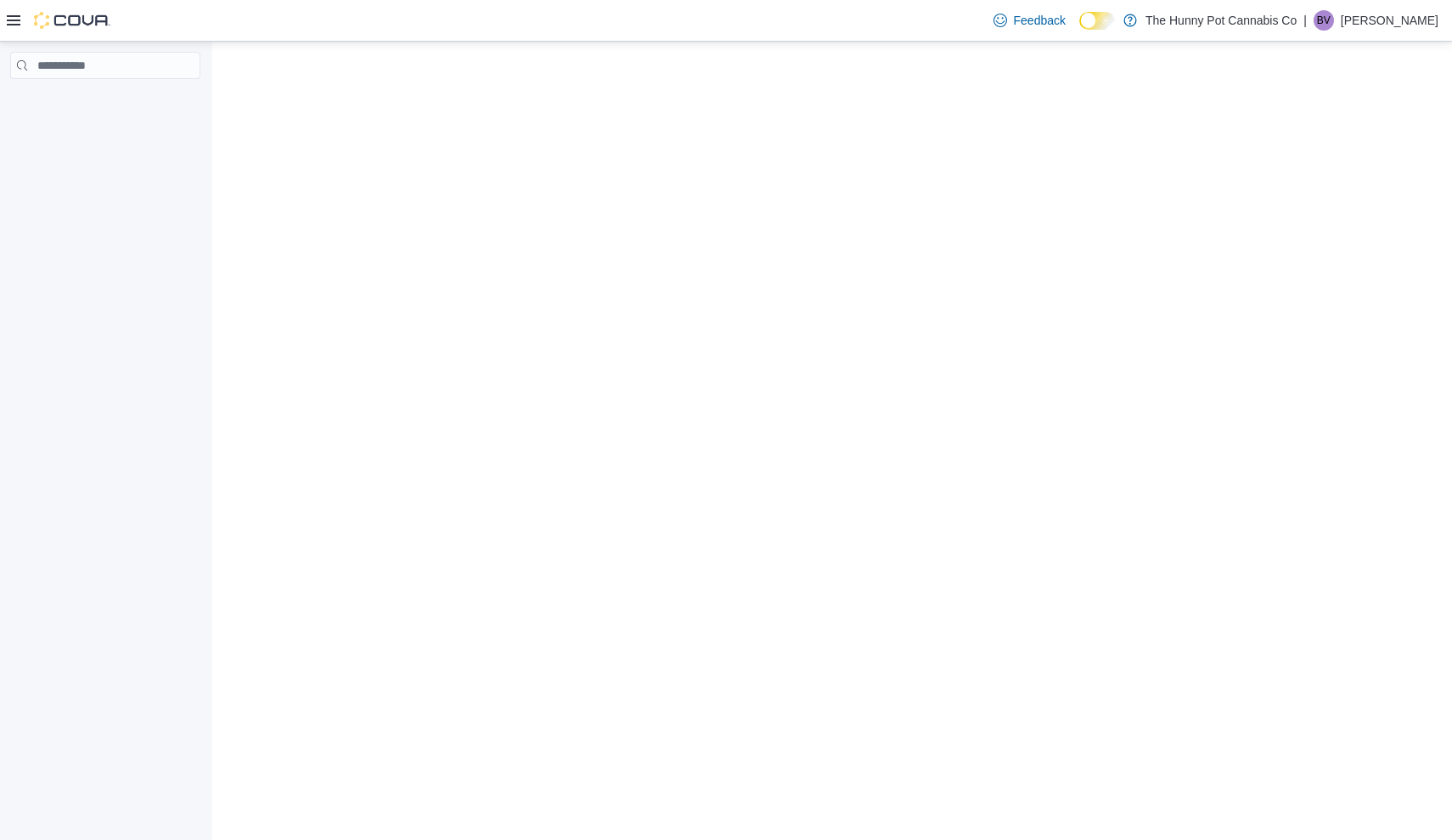
click at [1050, 3] on div "Feedback Dark Mode The Hunny Pot Cannabis Co | BV Billy Van Dam" at bounding box center [1211, 20] width 465 height 40
